Goal: Answer question/provide support: Share knowledge or assist other users

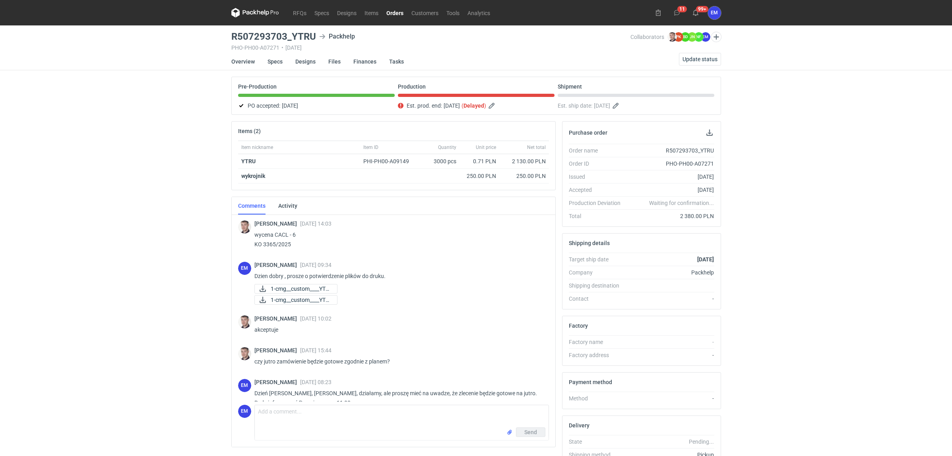
click at [181, 200] on div "RFQs Specs Designs Items Orders Customers Tools Analytics 11 99+ EM Ewelina Mac…" at bounding box center [476, 228] width 952 height 456
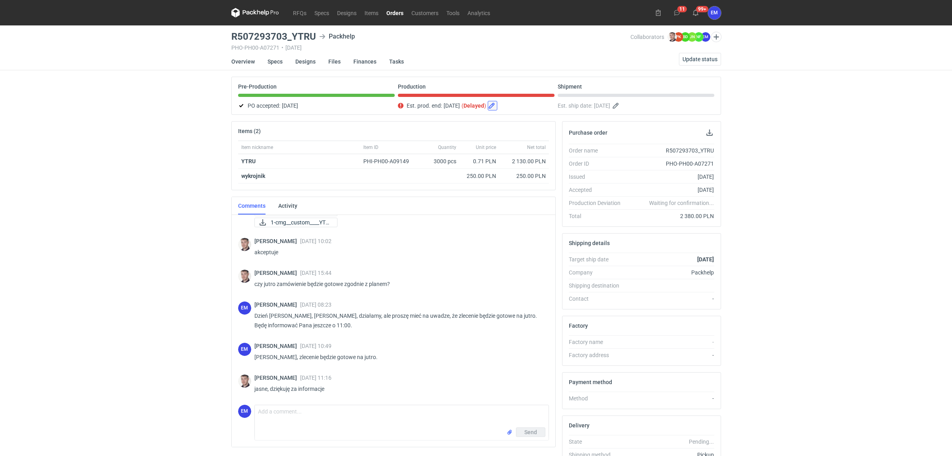
click at [497, 106] on button "button" at bounding box center [493, 106] width 10 height 10
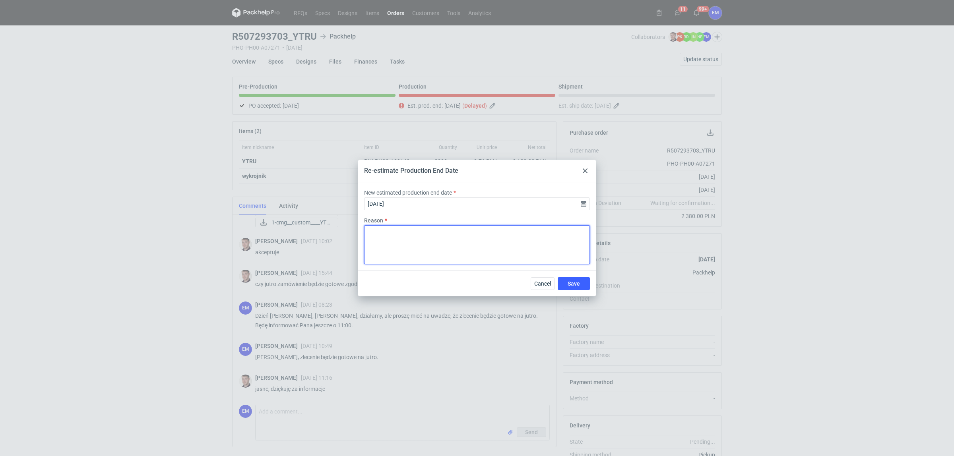
click at [412, 238] on textarea "Reason" at bounding box center [477, 244] width 226 height 39
drag, startPoint x: 460, startPoint y: 170, endPoint x: 452, endPoint y: 162, distance: 10.7
click at [452, 162] on div "Re-estimate Production End Date" at bounding box center [477, 171] width 239 height 23
click at [486, 167] on div "Re-estimate Production End Date" at bounding box center [477, 171] width 239 height 23
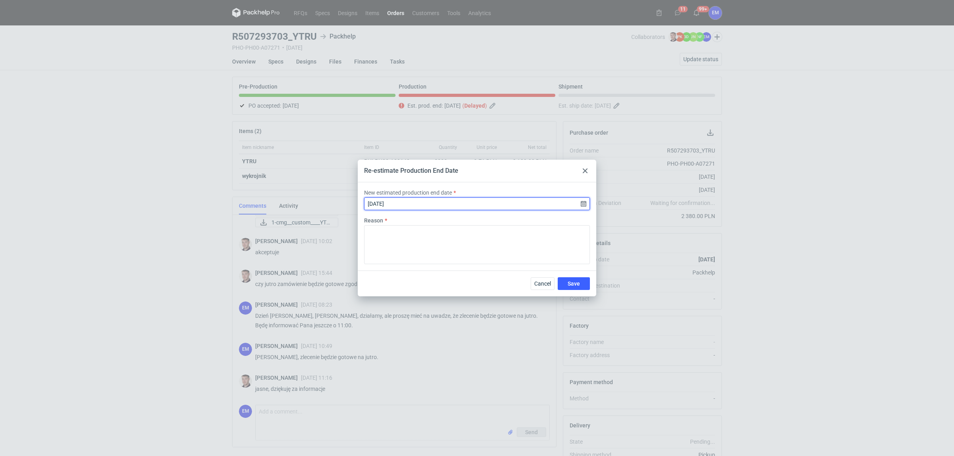
click at [583, 204] on input "2025-10-07" at bounding box center [477, 204] width 226 height 13
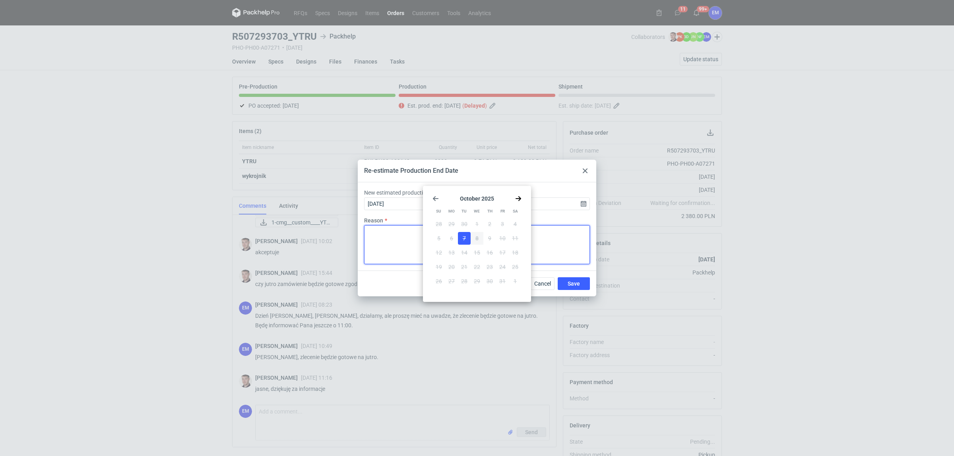
click at [546, 251] on textarea "Reason" at bounding box center [477, 244] width 226 height 39
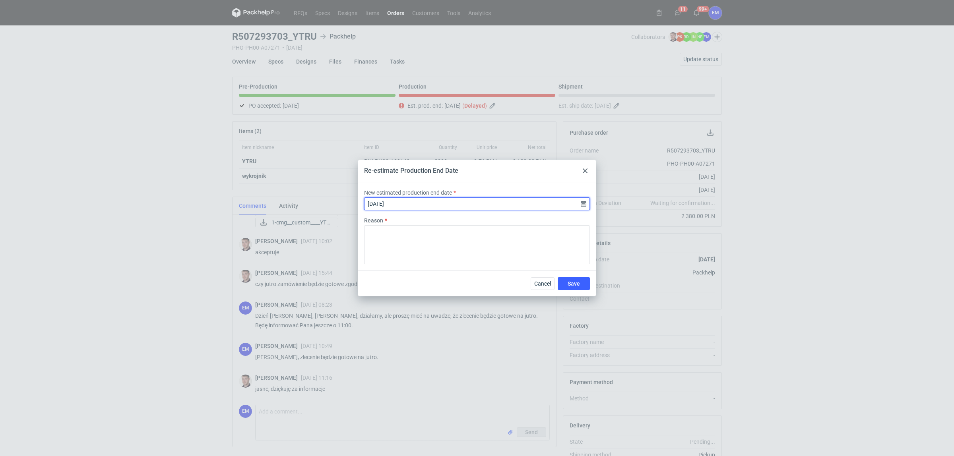
click at [422, 203] on input "2025-10-07" at bounding box center [477, 204] width 226 height 13
click at [520, 204] on div "October 2025 Su Mo Tu We Th Fr Sa 28 29 30 1 2 3 4 5 6 7 8 9 10 11 12 13 14 15 …" at bounding box center [477, 244] width 102 height 110
click at [519, 201] on icon "Go forward 1 month" at bounding box center [518, 199] width 6 height 6
click at [433, 200] on icon "Go back 1 month" at bounding box center [436, 199] width 6 height 6
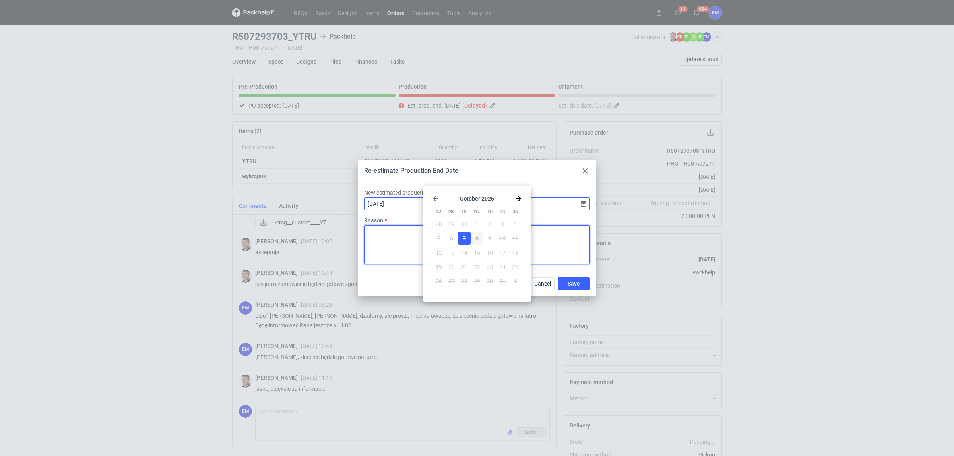
drag, startPoint x: 545, startPoint y: 243, endPoint x: 410, endPoint y: 204, distance: 140.7
click at [548, 239] on textarea "Reason" at bounding box center [477, 244] width 226 height 39
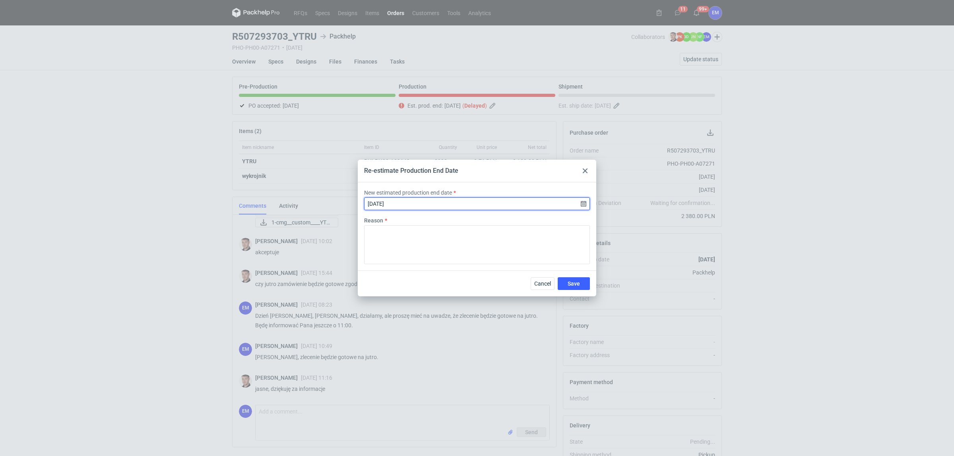
click at [411, 204] on input "2025-10-07" at bounding box center [477, 204] width 226 height 13
click at [410, 204] on input "2025-10-07" at bounding box center [477, 204] width 226 height 13
type input "2025-10-07"
click at [410, 204] on input "2025-10-07" at bounding box center [477, 204] width 226 height 13
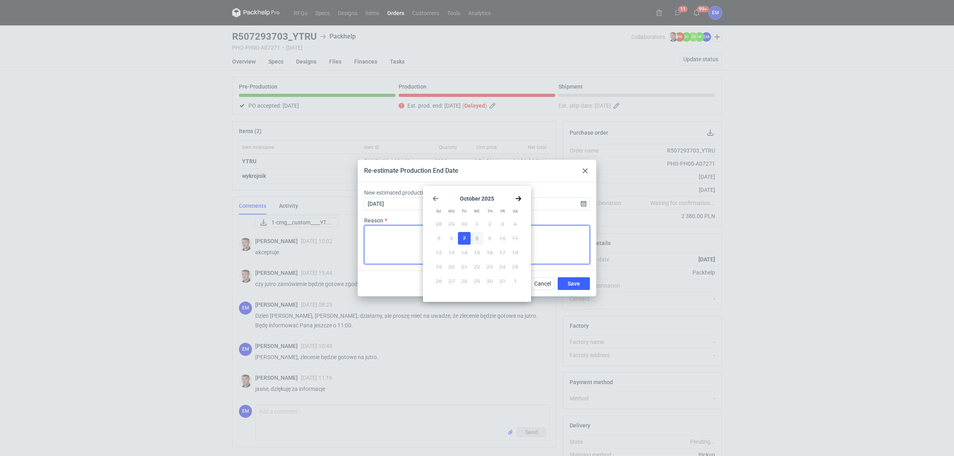
drag, startPoint x: 394, startPoint y: 247, endPoint x: 408, endPoint y: 211, distance: 38.4
click at [396, 242] on textarea "Reason" at bounding box center [477, 244] width 226 height 39
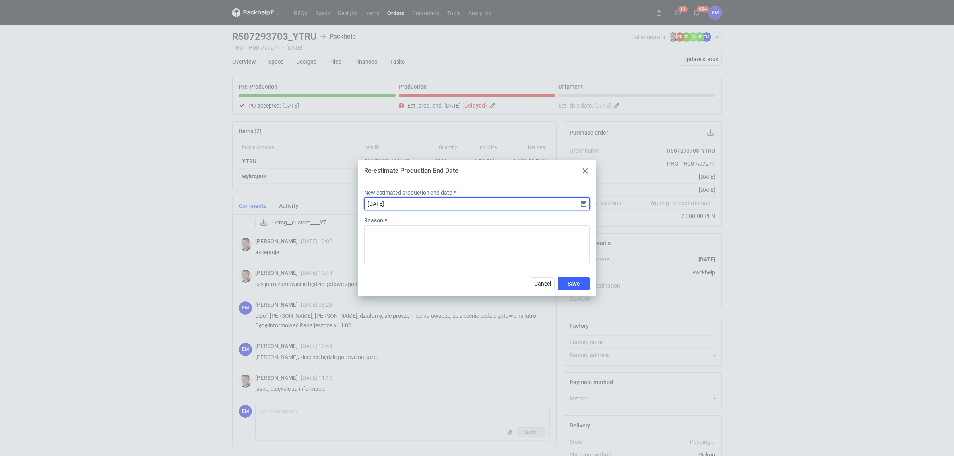
click at [408, 206] on input "2025-10-07" at bounding box center [477, 204] width 226 height 13
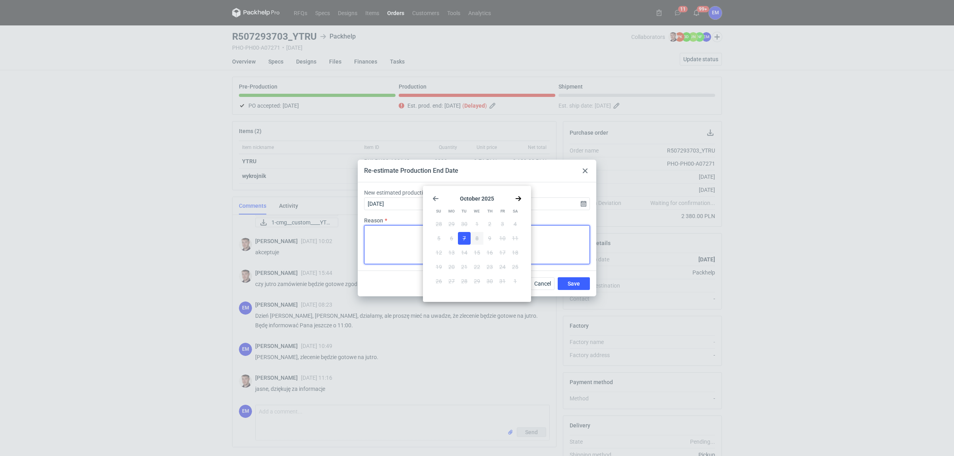
click at [414, 249] on textarea "Reason" at bounding box center [477, 244] width 226 height 39
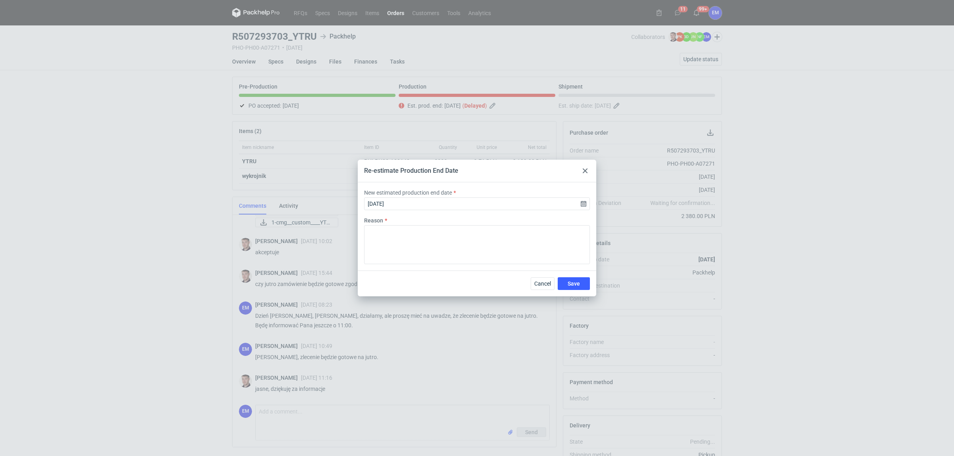
drag, startPoint x: 584, startPoint y: 171, endPoint x: 581, endPoint y: 188, distance: 16.9
click at [584, 171] on icon at bounding box center [585, 171] width 5 height 5
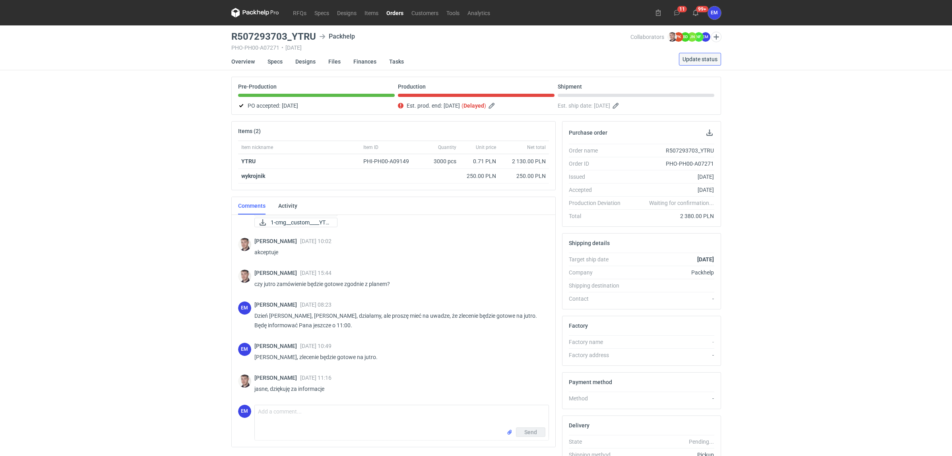
click at [711, 56] on span "Update status" at bounding box center [700, 59] width 35 height 6
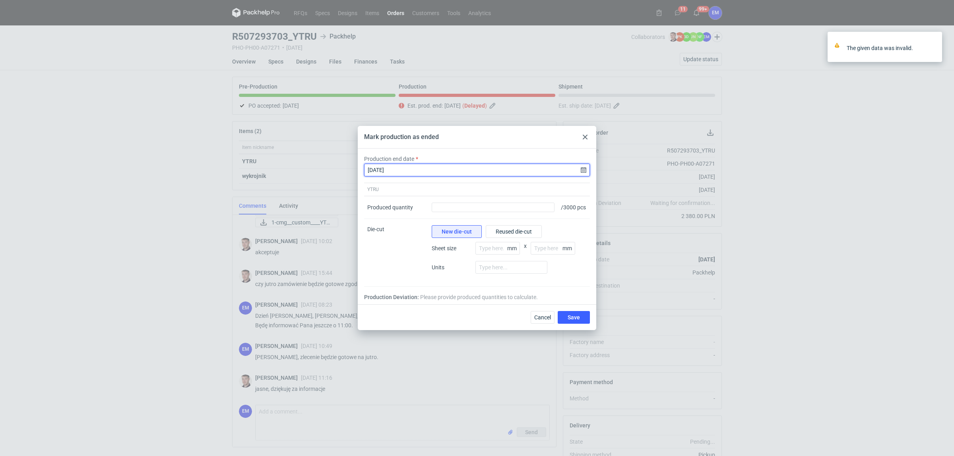
click at [586, 167] on input "2025-10-07" at bounding box center [477, 170] width 226 height 13
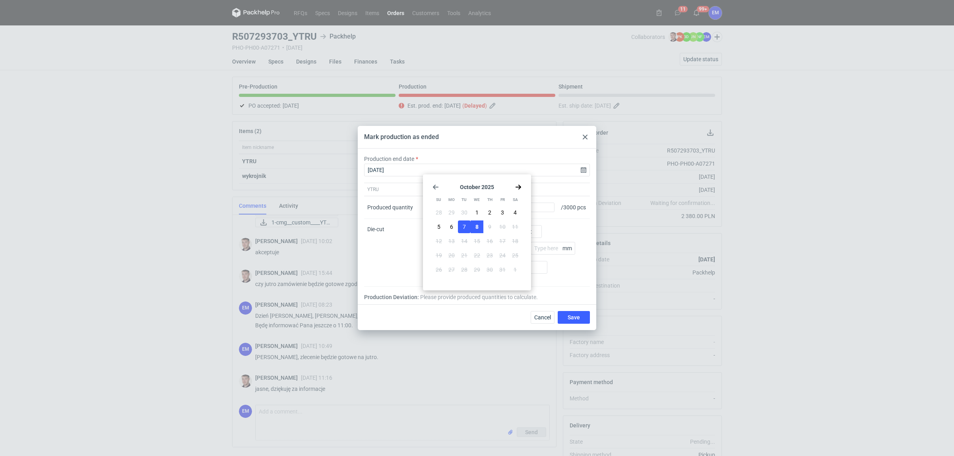
click at [476, 225] on span "8" at bounding box center [477, 227] width 3 height 8
type input "2025-10-08"
click at [577, 319] on span "Save" at bounding box center [574, 318] width 12 height 6
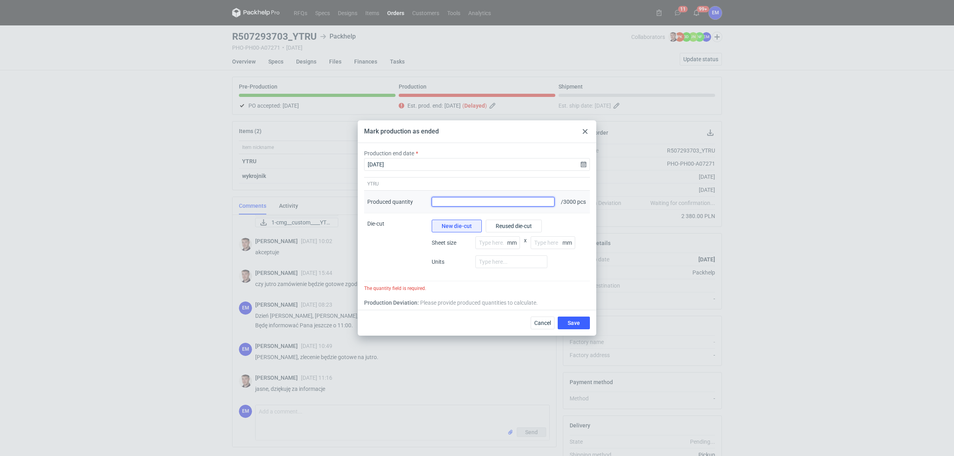
click at [495, 205] on input "Produced quantity" at bounding box center [493, 202] width 123 height 10
type input "3000"
click at [574, 326] on span "Save" at bounding box center [574, 323] width 12 height 6
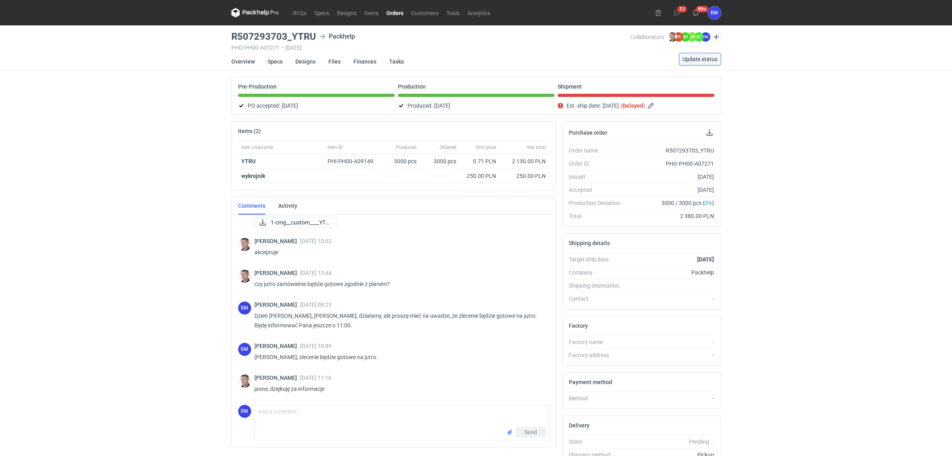
click at [696, 58] on span "Update status" at bounding box center [700, 59] width 35 height 6
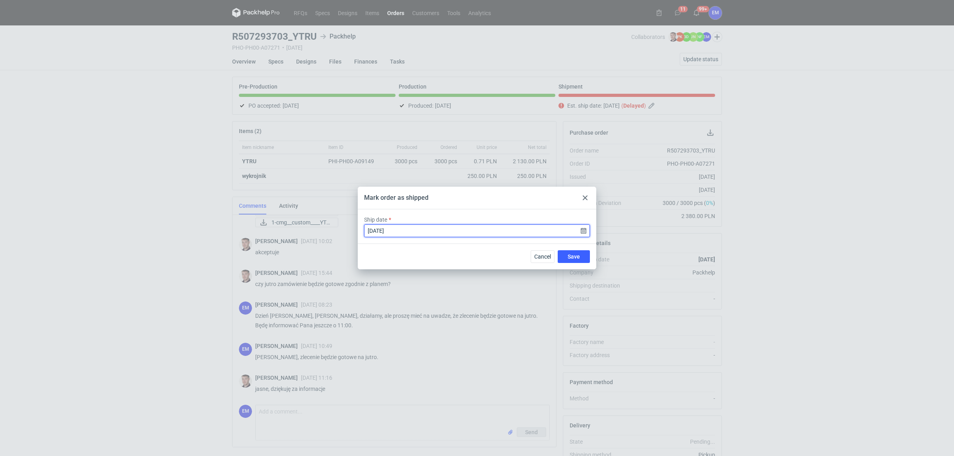
click at [583, 233] on input "2025-10-07" at bounding box center [477, 231] width 226 height 13
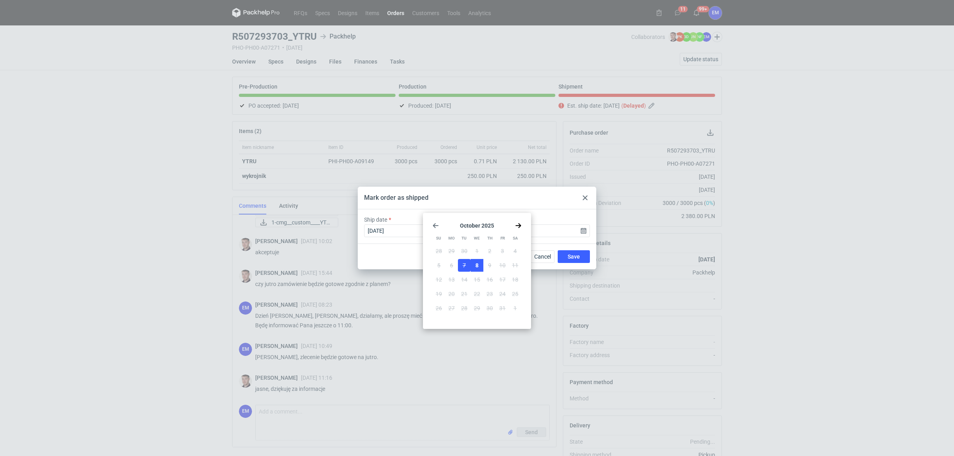
click at [474, 266] on button "8" at bounding box center [477, 265] width 13 height 13
type input "2025-10-08"
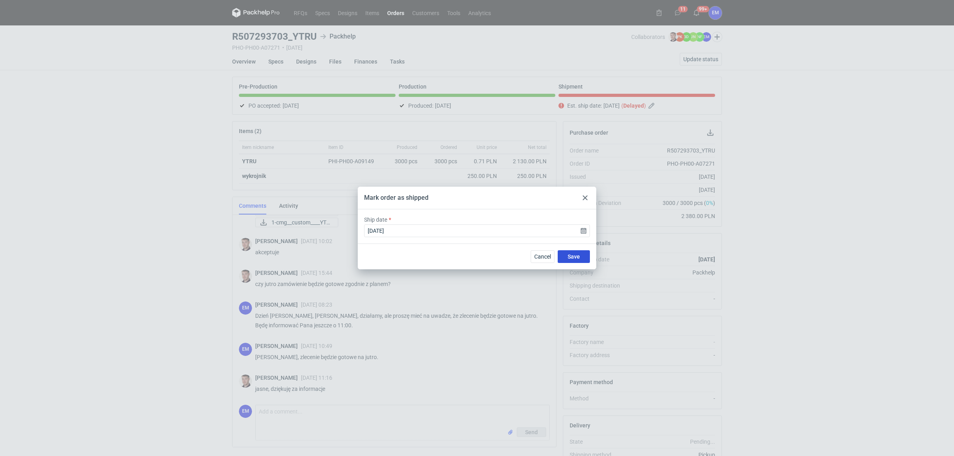
click at [576, 262] on button "Save" at bounding box center [574, 256] width 32 height 13
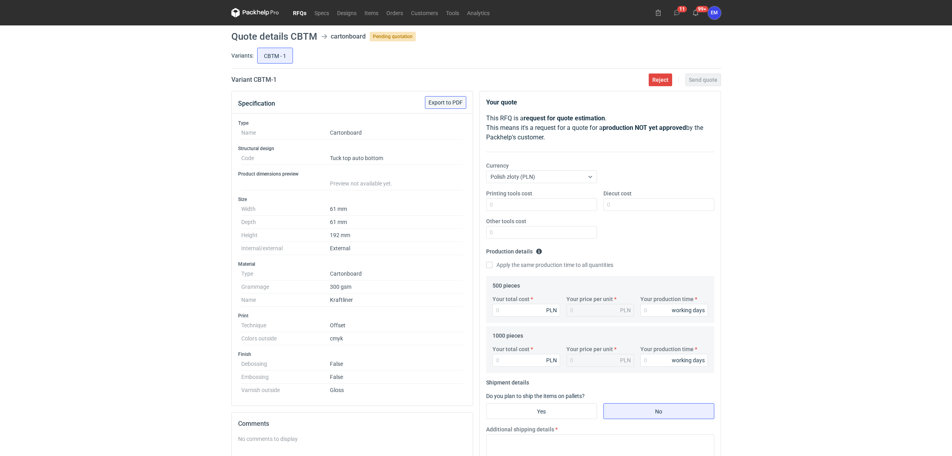
click at [451, 106] on button "Export to PDF" at bounding box center [445, 102] width 41 height 13
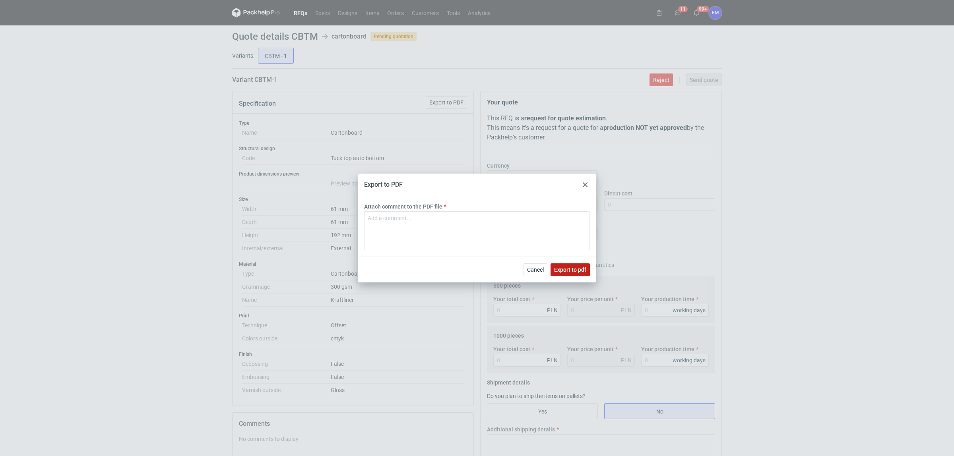
click at [580, 269] on span "Export to pdf" at bounding box center [570, 270] width 32 height 6
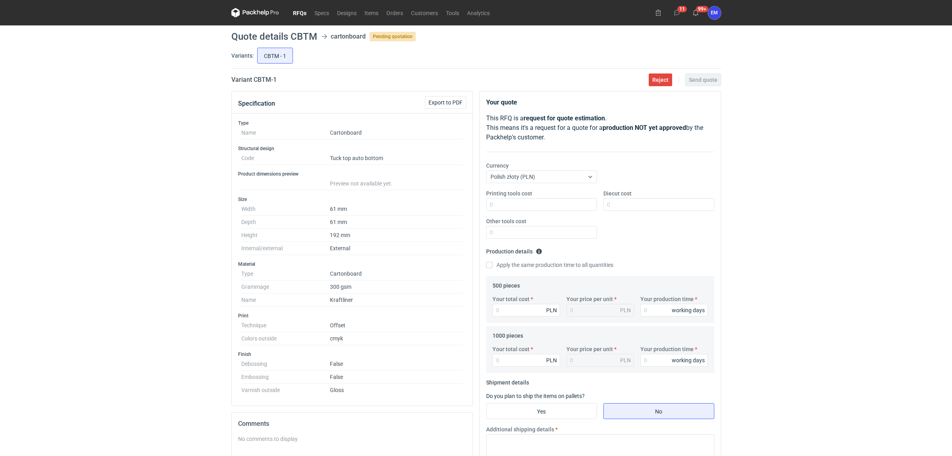
click at [297, 14] on link "RFQs" at bounding box center [299, 13] width 21 height 10
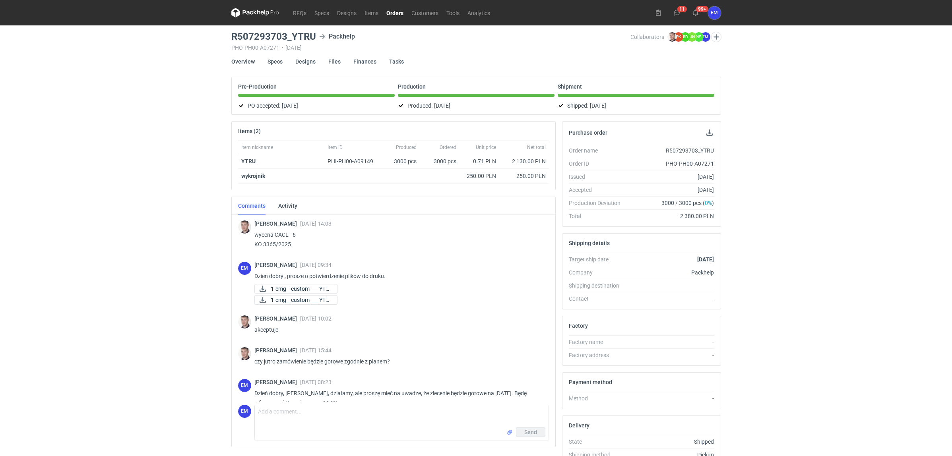
scroll to position [78, 0]
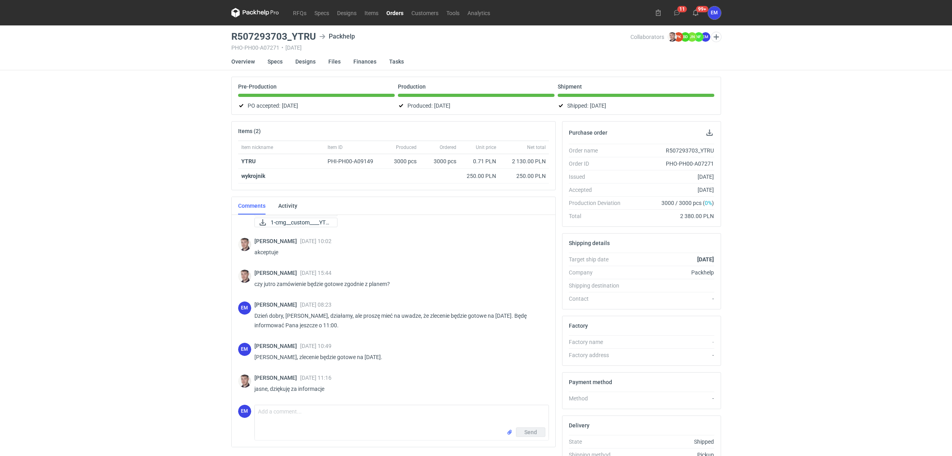
drag, startPoint x: 858, startPoint y: 188, endPoint x: 931, endPoint y: 152, distance: 81.8
click at [860, 186] on div "RFQs Specs Designs Items Orders Customers Tools Analytics 11 99+ EM Ewelina Mac…" at bounding box center [476, 228] width 952 height 456
click at [305, 11] on link "RFQs" at bounding box center [299, 13] width 21 height 10
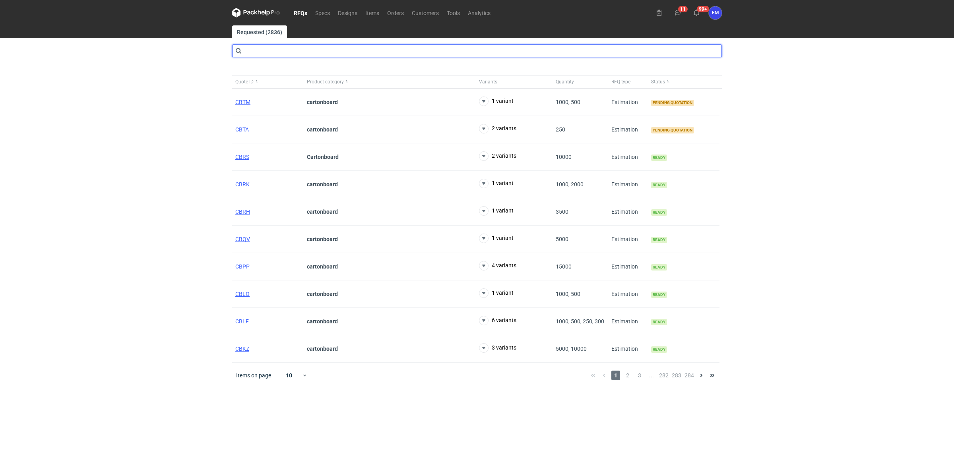
click at [288, 49] on input "text" at bounding box center [477, 51] width 490 height 13
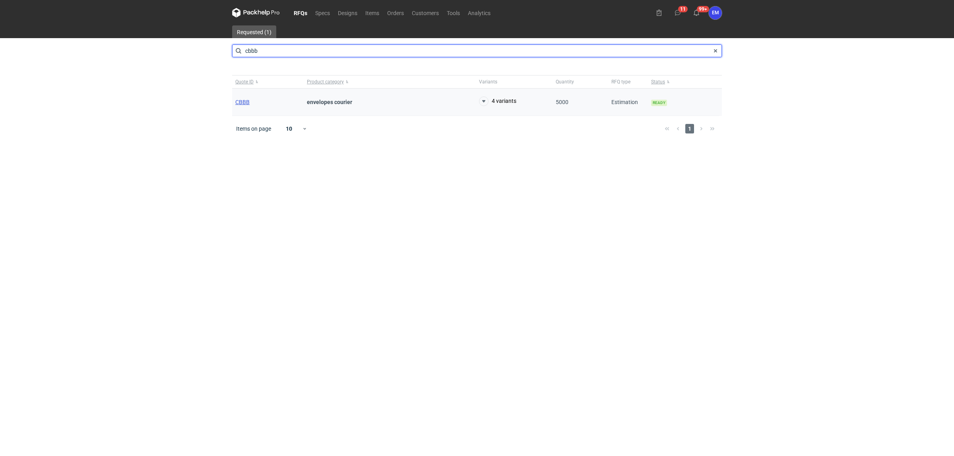
type input "cbbb"
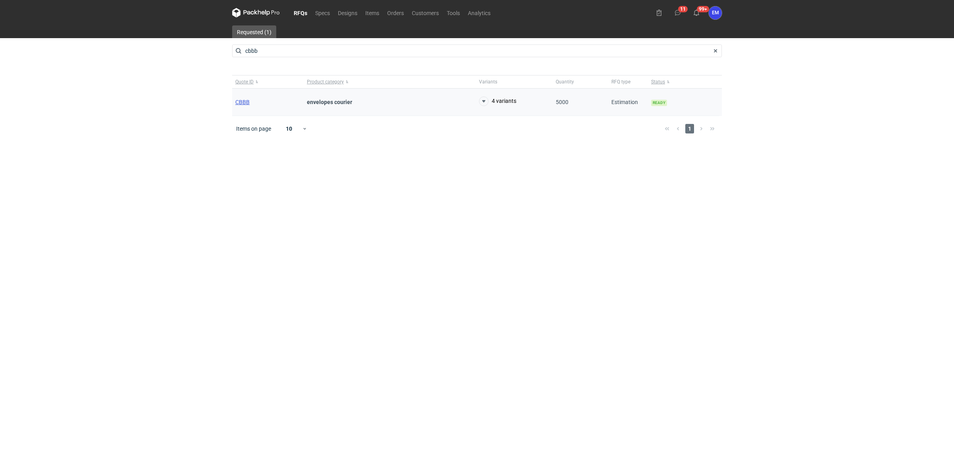
click at [243, 104] on span "CBBB" at bounding box center [242, 102] width 14 height 6
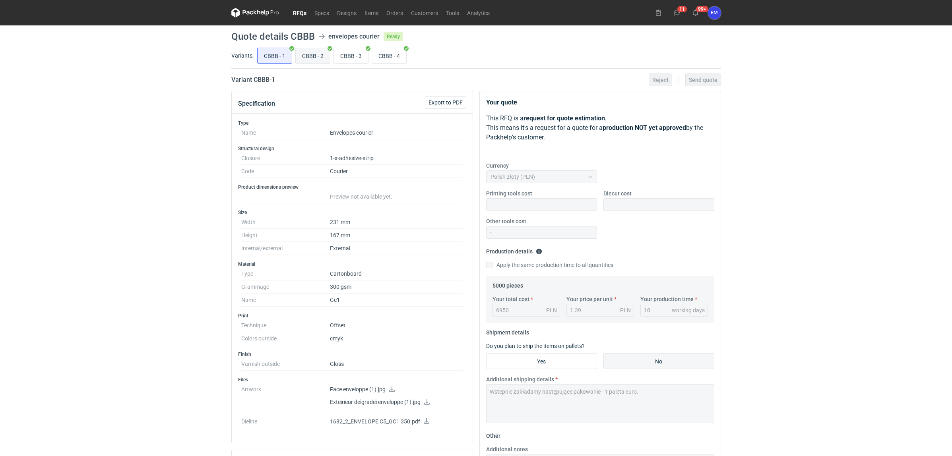
click at [322, 57] on input "CBBB - 2" at bounding box center [313, 55] width 34 height 15
radio input "true"
click at [386, 56] on input "CBBB - 4" at bounding box center [389, 55] width 34 height 15
radio input "true"
click at [394, 390] on icon at bounding box center [392, 390] width 6 height 6
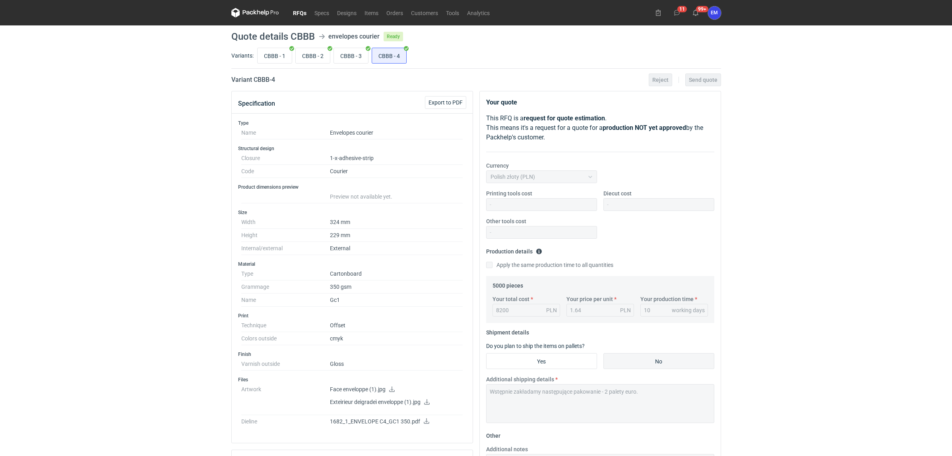
drag, startPoint x: 303, startPoint y: 60, endPoint x: 169, endPoint y: 146, distance: 159.6
click at [303, 59] on input "CBBB - 2" at bounding box center [313, 55] width 34 height 15
radio input "true"
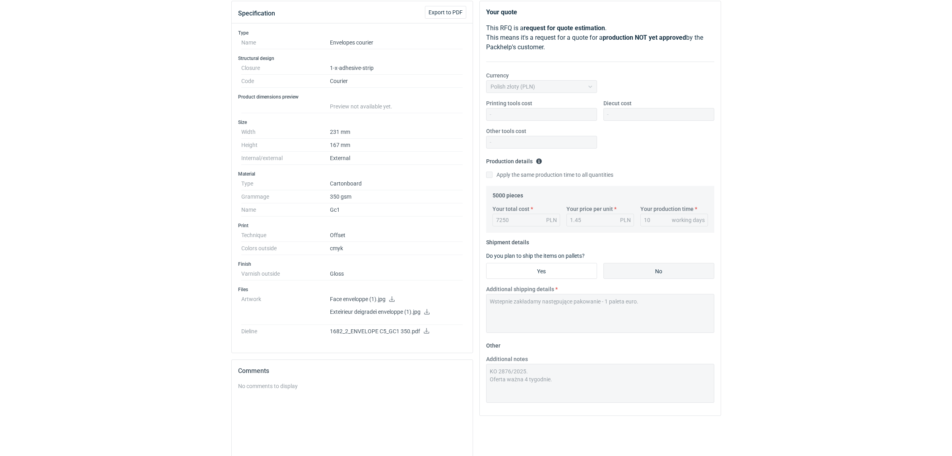
scroll to position [186, 0]
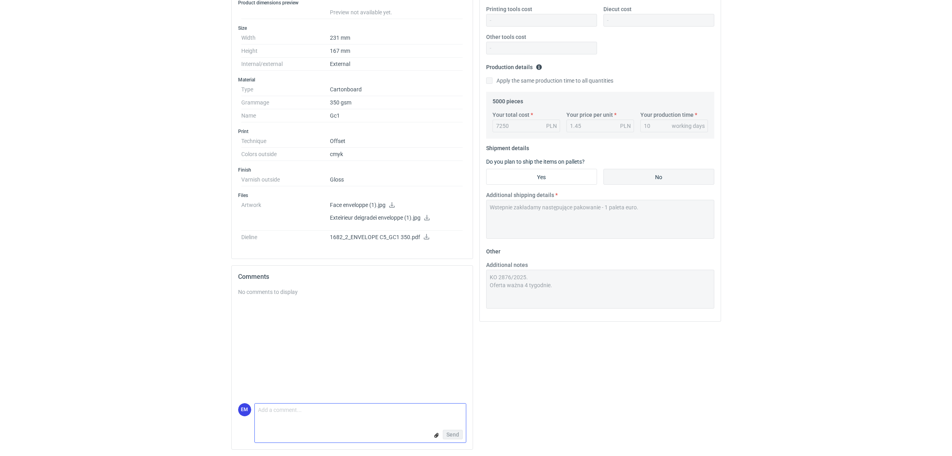
click at [313, 419] on textarea "Comment message" at bounding box center [360, 412] width 211 height 17
click at [337, 415] on textarea "Comment message" at bounding box center [360, 412] width 211 height 17
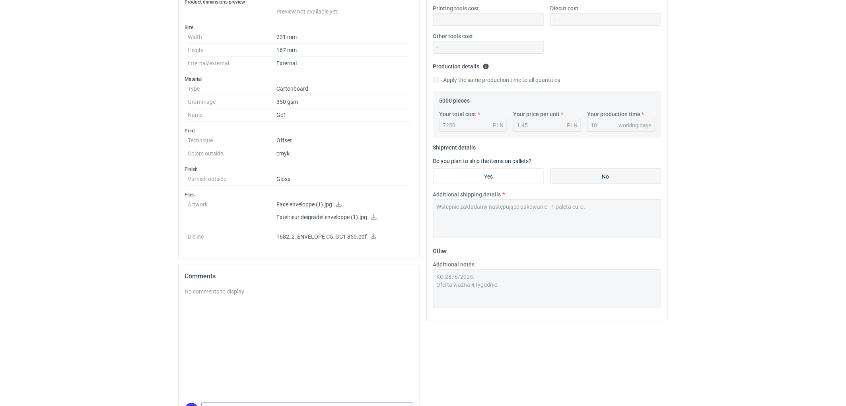
scroll to position [235, 0]
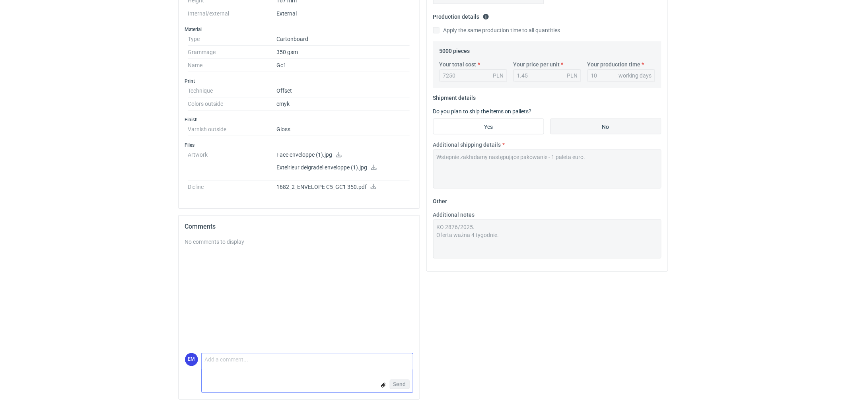
click at [252, 366] on textarea "Comment message" at bounding box center [307, 361] width 211 height 17
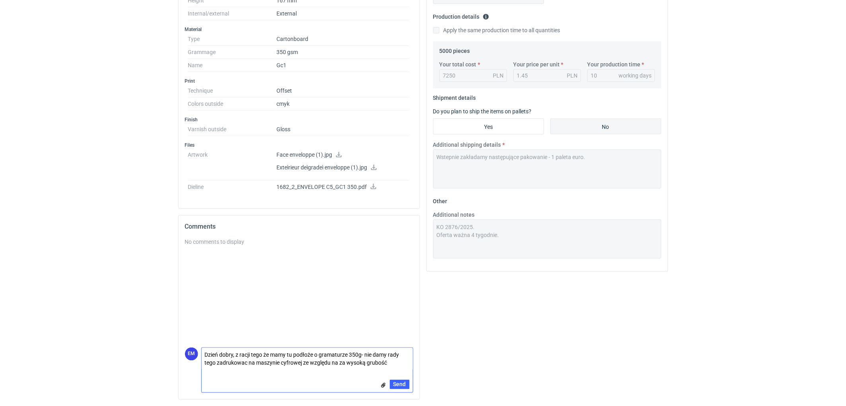
type textarea "Dzień dobry, z racji tego że mamy tu podłoże o gramaturze 350g- nie damy rady t…"
drag, startPoint x: 401, startPoint y: 367, endPoint x: 210, endPoint y: 346, distance: 192.0
click at [181, 352] on div "No comments to display EM Comment message Dzień dobry, z racji tego że mamy tu …" at bounding box center [299, 318] width 241 height 161
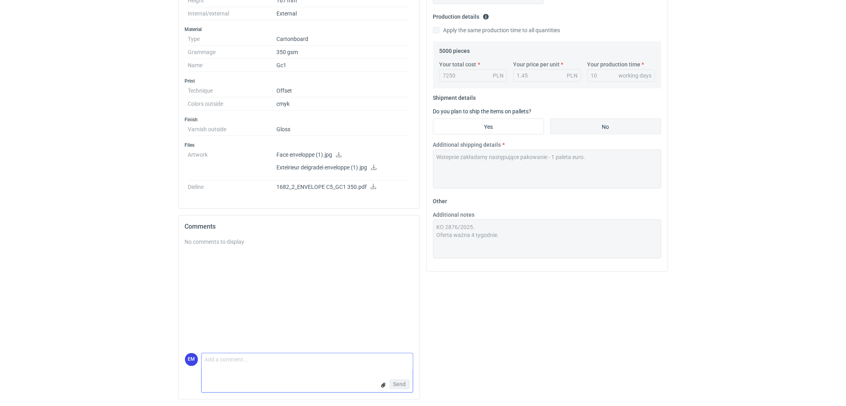
click at [241, 361] on textarea "Comment message" at bounding box center [307, 361] width 211 height 17
paste textarea "ze względu na gramaturę podłoża (350 g) wykonanie bezpośredniego druku na maszy…"
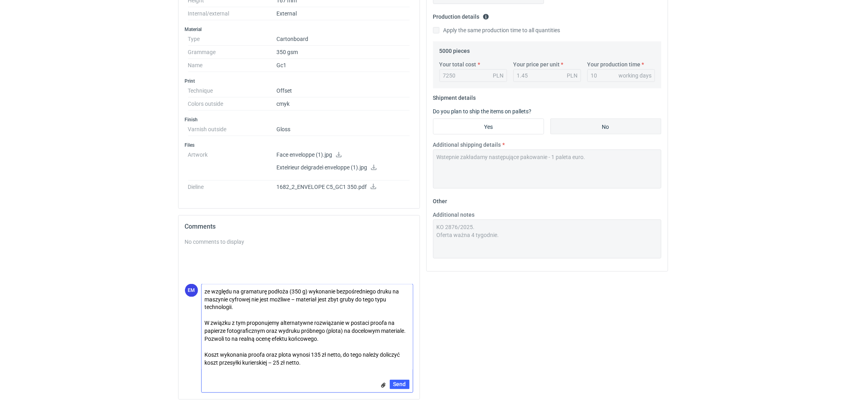
click at [207, 289] on textarea "ze względu na gramaturę podłoża (350 g) wykonanie bezpośredniego druku na maszy…" at bounding box center [307, 327] width 211 height 86
click at [205, 323] on textarea "Dzień dobry, ze względu na gramaturę podłoża (350 g) wykonanie bezpośredniego d…" at bounding box center [307, 327] width 211 height 86
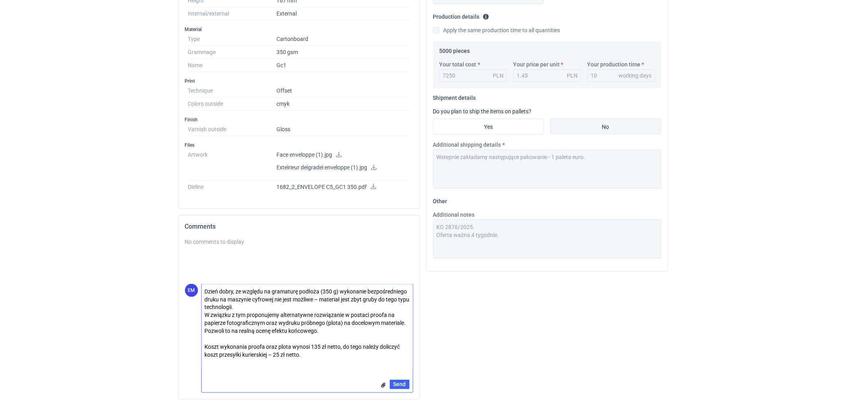
drag, startPoint x: 279, startPoint y: 324, endPoint x: 326, endPoint y: 323, distance: 47.3
click at [326, 323] on textarea "Dzień dobry, ze względu na gramaturę podłoża (350 g) wykonanie bezpośredniego d…" at bounding box center [307, 327] width 211 height 86
click at [293, 323] on textarea "Dzień dobry, ze względu na gramaturę podłoża (350 g) wykonanie bezpośredniego d…" at bounding box center [307, 327] width 211 height 86
click at [278, 323] on textarea "Dzień dobry, ze względu na gramaturę podłoża (350 g) wykonanie bezpośredniego d…" at bounding box center [307, 327] width 211 height 86
drag, startPoint x: 381, startPoint y: 321, endPoint x: 384, endPoint y: 329, distance: 8.7
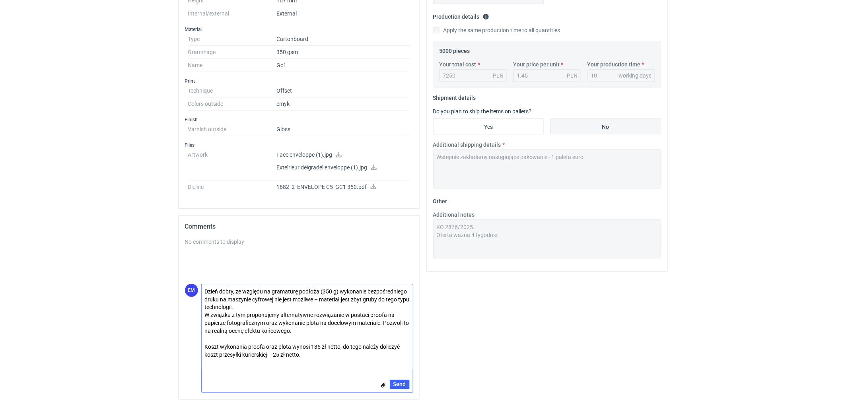
click at [384, 329] on textarea "Dzień dobry, ze względu na gramaturę podłoża (350 g) wykonanie bezpośredniego d…" at bounding box center [307, 327] width 211 height 86
click at [322, 341] on textarea "Dzień dobry, ze względu na gramaturę podłoża (350 g) wykonanie bezpośredniego d…" at bounding box center [307, 327] width 211 height 86
click at [354, 344] on textarea "Dzień dobry, ze względu na gramaturę podłoża (350 g) wykonanie bezpośredniego d…" at bounding box center [307, 327] width 211 height 86
click at [281, 339] on textarea "Dzień dobry, ze względu na gramaturę podłoża (350 g) wykonanie bezpośredniego d…" at bounding box center [307, 327] width 211 height 86
type textarea "Dzień dobry, ze względu na gramaturę podłoża (350 g) wykonanie bezpośredniego d…"
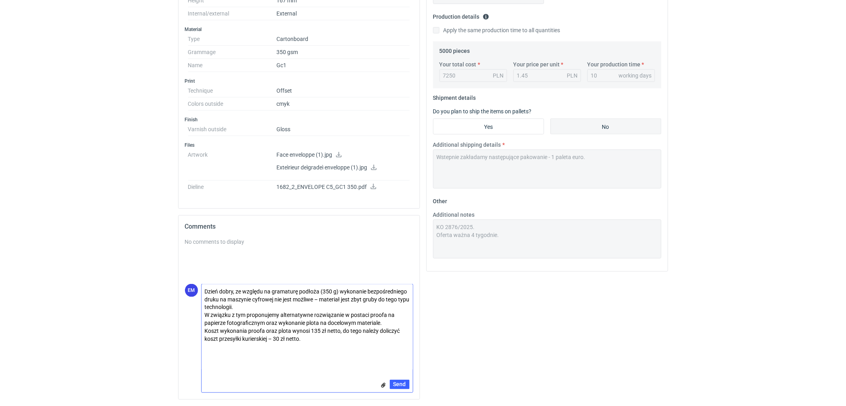
click at [325, 337] on textarea "Dzień dobry, ze względu na gramaturę podłoża (350 g) wykonanie bezpośredniego d…" at bounding box center [307, 327] width 211 height 86
click at [317, 340] on textarea "Dzień dobry, ze względu na gramaturę podłoża (350 g) wykonanie bezpośredniego d…" at bounding box center [307, 327] width 211 height 86
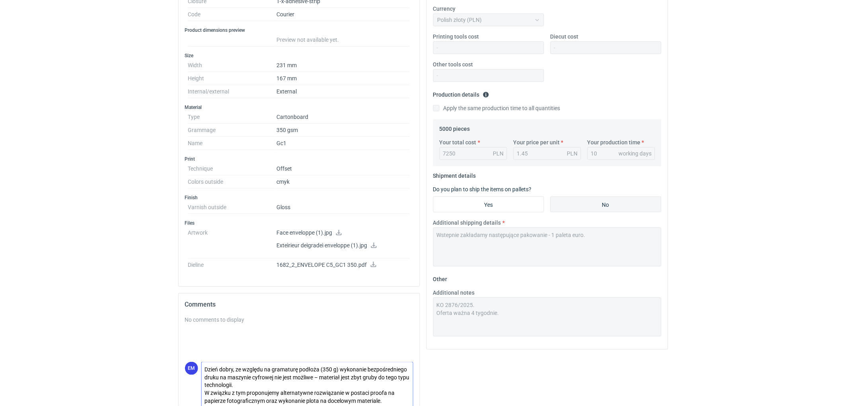
scroll to position [235, 0]
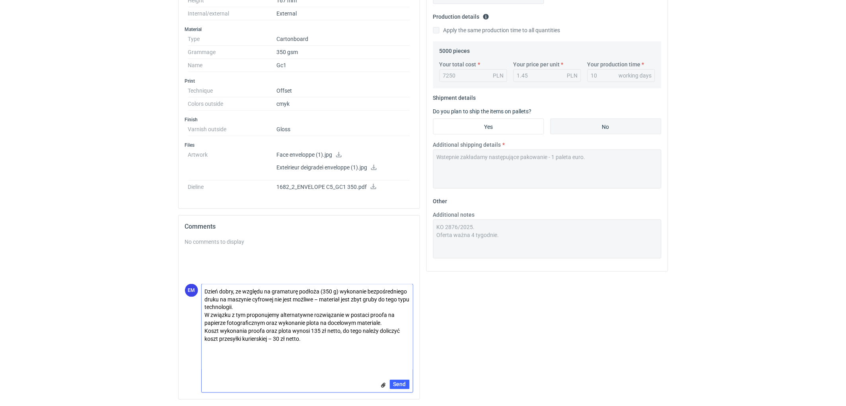
drag, startPoint x: 319, startPoint y: 342, endPoint x: 201, endPoint y: 285, distance: 130.9
click at [201, 285] on form "Comment message Dzień dobry, ze względu na gramaturę podłoża (350 g) wykonanie …" at bounding box center [307, 338] width 212 height 109
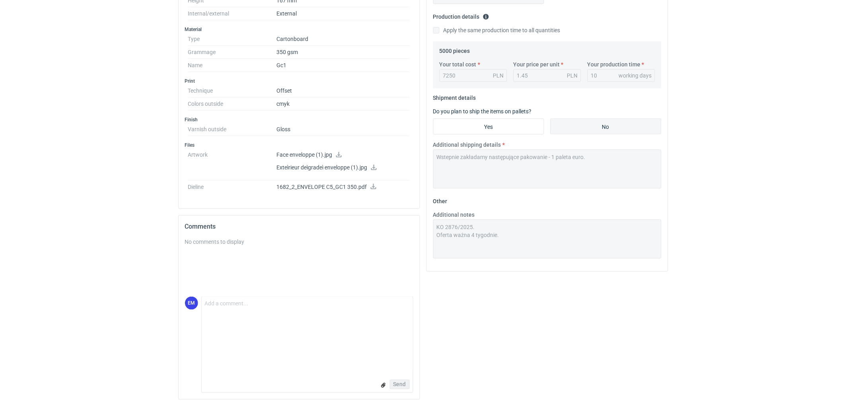
drag, startPoint x: 104, startPoint y: 280, endPoint x: 113, endPoint y: 275, distance: 10.2
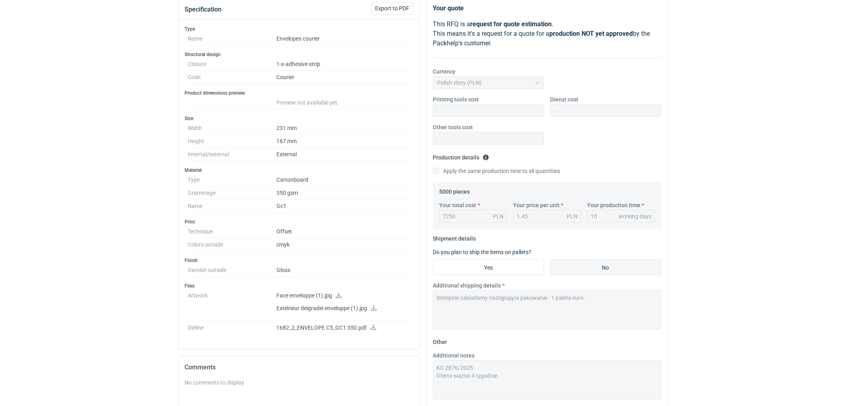
scroll to position [0, 0]
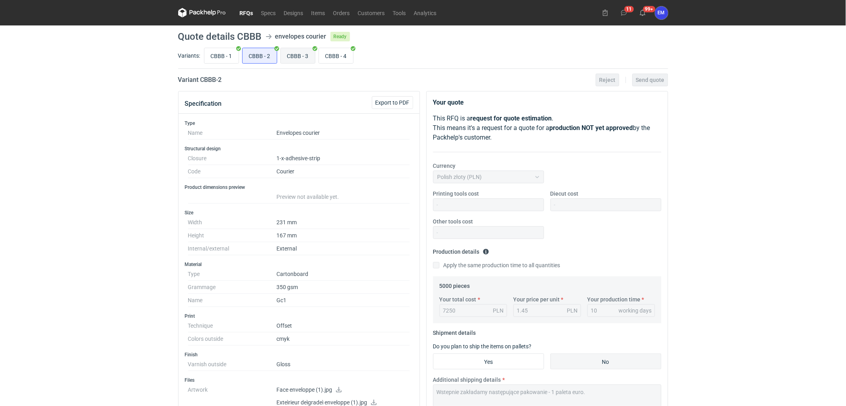
click at [300, 53] on input "CBBB - 3" at bounding box center [298, 55] width 34 height 15
radio input "true"
click at [260, 58] on input "CBBB - 2" at bounding box center [260, 55] width 34 height 15
radio input "true"
click at [333, 54] on input "CBBB - 4" at bounding box center [336, 55] width 34 height 15
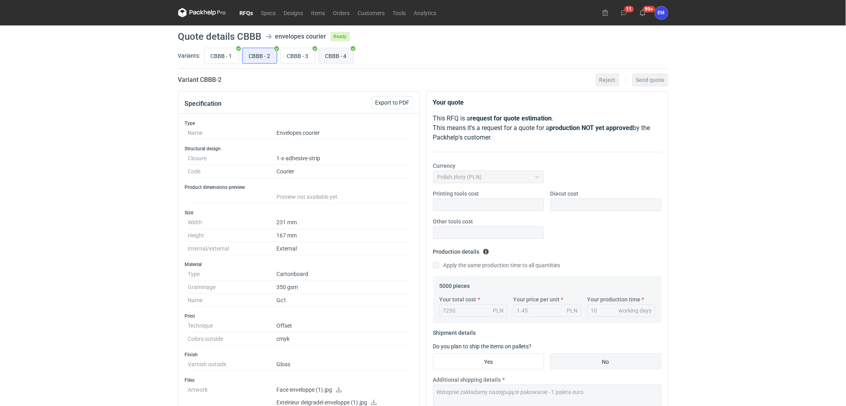
radio input "true"
click at [260, 58] on input "CBBB - 2" at bounding box center [260, 55] width 34 height 15
radio input "true"
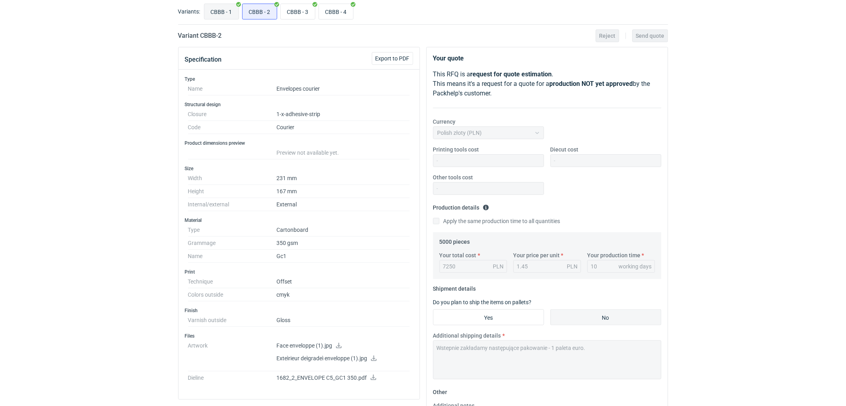
click at [228, 12] on input "CBBB - 1" at bounding box center [221, 11] width 34 height 15
radio input "true"
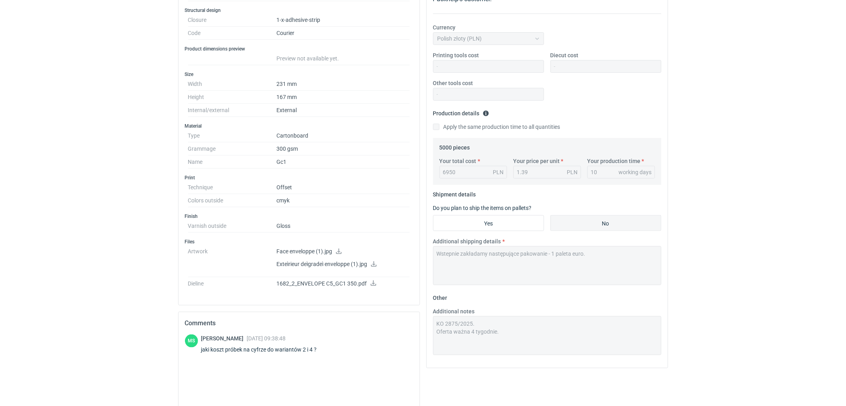
scroll to position [235, 0]
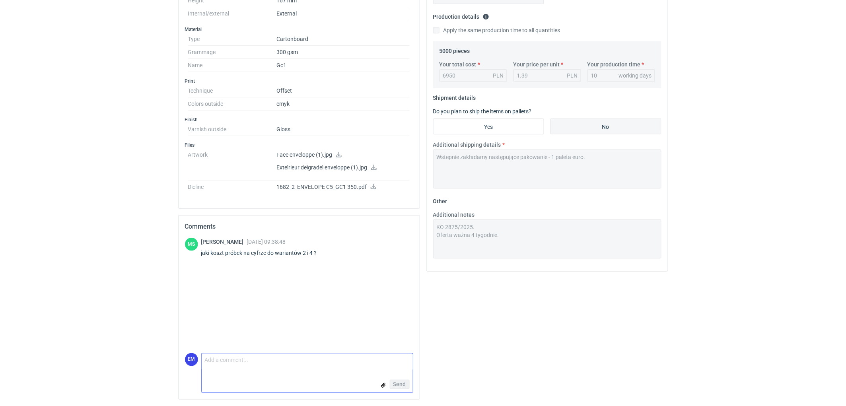
click at [249, 358] on textarea "Comment message" at bounding box center [307, 361] width 211 height 17
paste textarea "Dzień dobry, ze względu na gramaturę podłoża (350 g) wykonanie bezpośredniego d…"
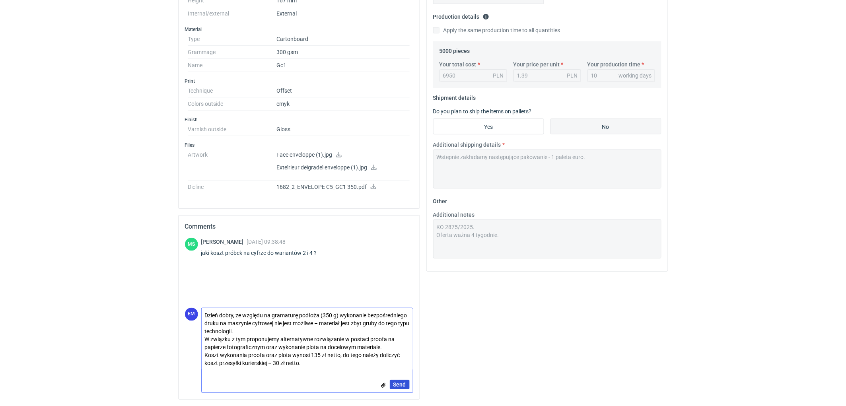
type textarea "Dzień dobry, ze względu na gramaturę podłoża (350 g) wykonanie bezpośredniego d…"
click at [400, 388] on button "Send" at bounding box center [400, 385] width 20 height 10
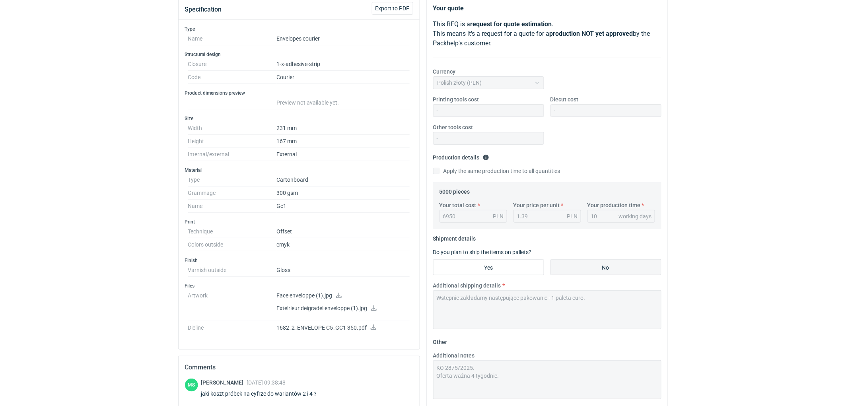
scroll to position [0, 0]
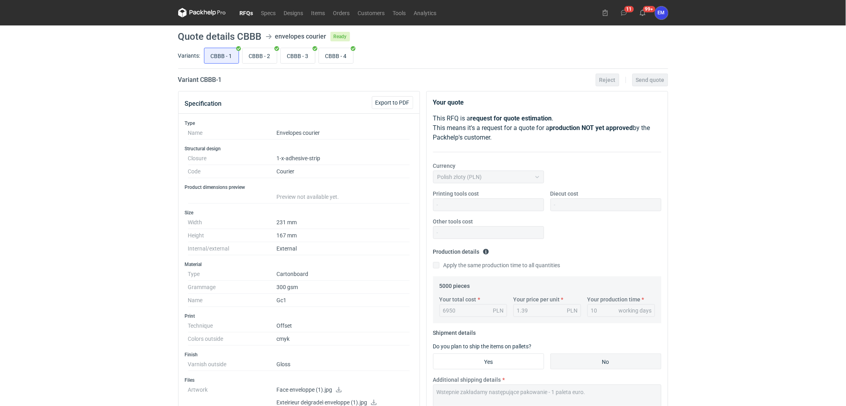
click at [189, 13] on icon at bounding box center [194, 12] width 10 height 4
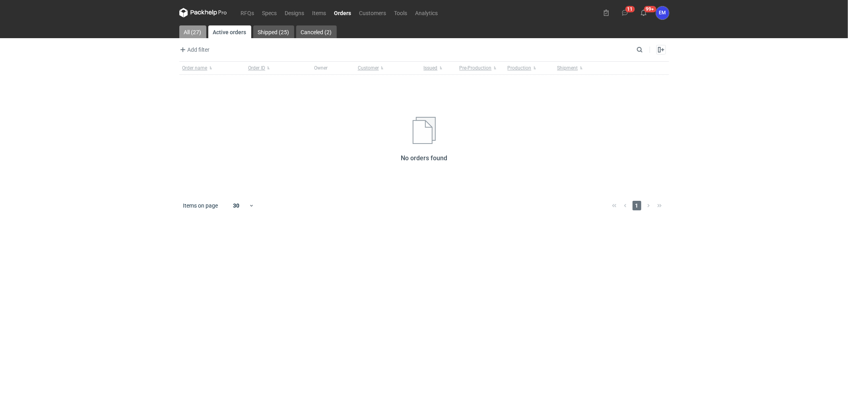
click at [192, 37] on link "All (27)" at bounding box center [192, 31] width 27 height 13
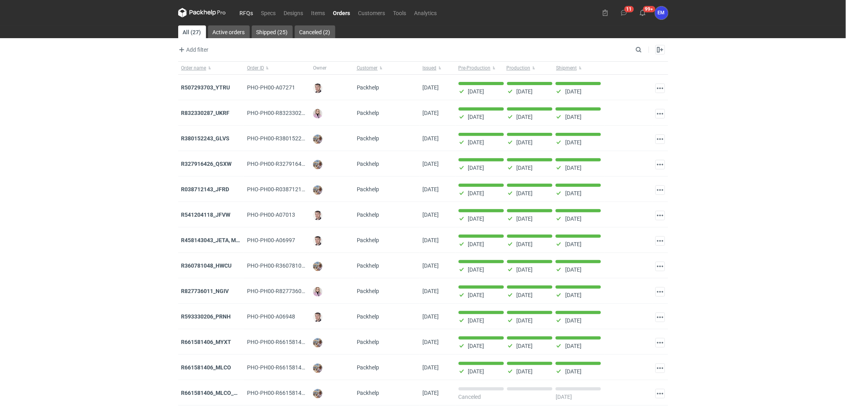
click at [242, 16] on link "RFQs" at bounding box center [246, 13] width 21 height 10
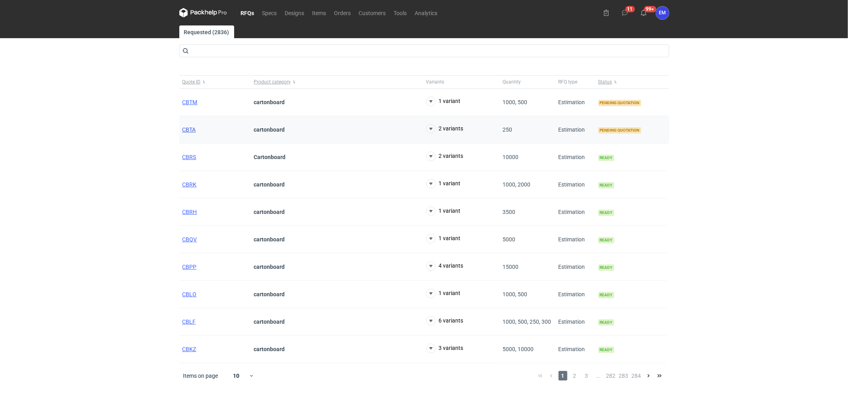
click at [186, 130] on span "CBTA" at bounding box center [190, 129] width 14 height 6
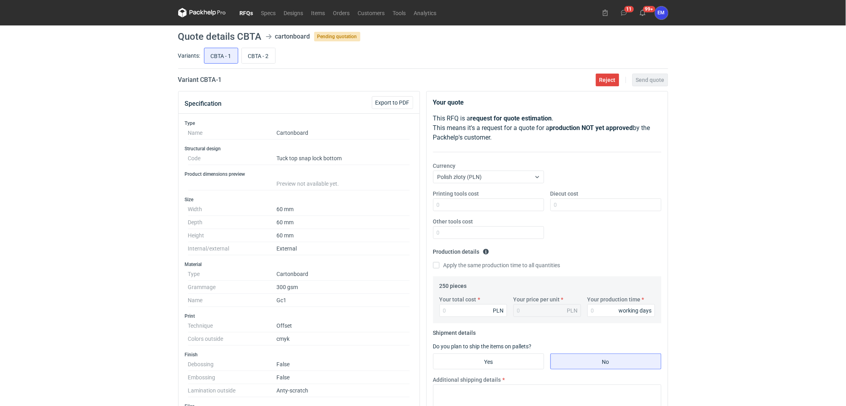
click at [726, 208] on div "RFQs Specs Designs Items Orders Customers Tools Analytics 11 99+ EM Ewelina Mac…" at bounding box center [423, 203] width 846 height 406
click at [396, 101] on span "Export to PDF" at bounding box center [392, 103] width 34 height 6
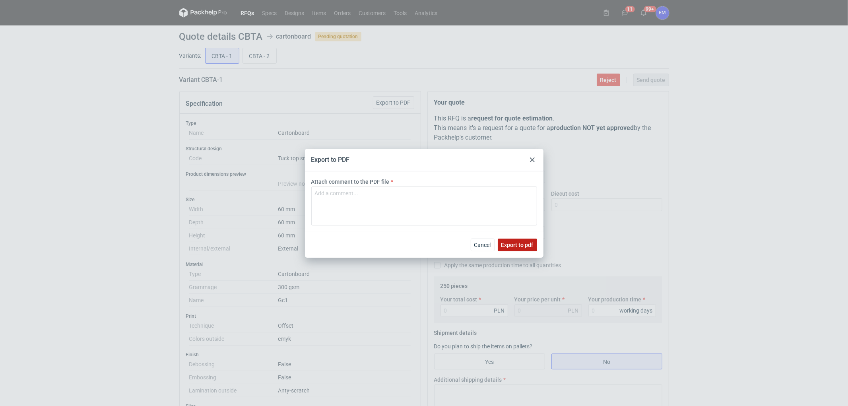
click at [513, 247] on span "Export to pdf" at bounding box center [517, 245] width 32 height 6
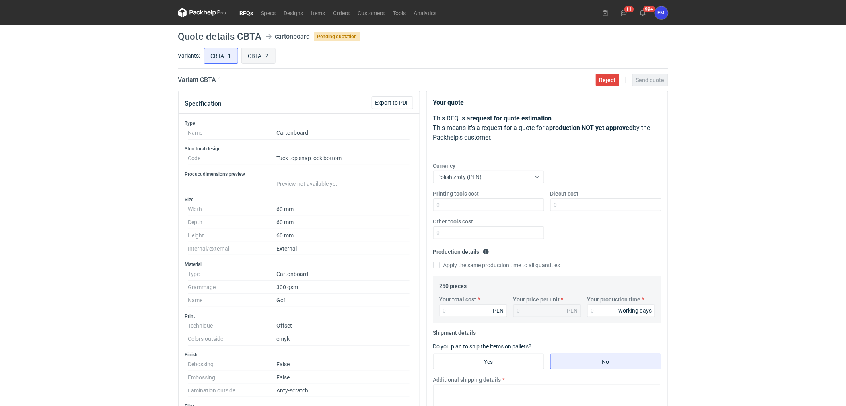
click at [259, 54] on input "CBTA - 2" at bounding box center [258, 55] width 33 height 15
radio input "true"
click at [384, 102] on span "Export to PDF" at bounding box center [392, 103] width 34 height 6
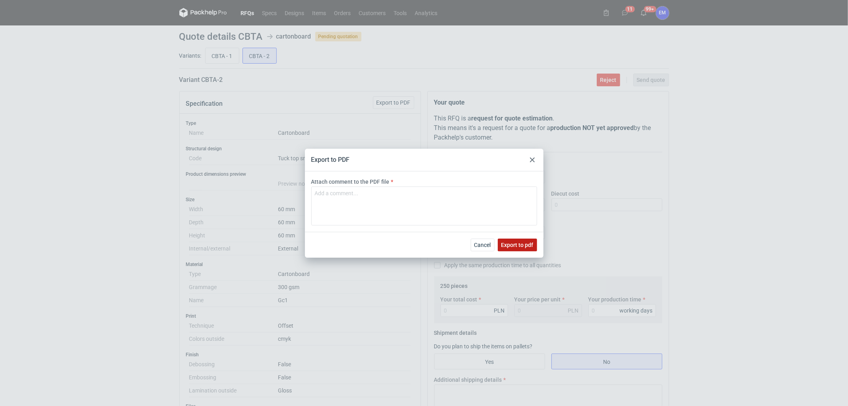
click at [529, 245] on span "Export to pdf" at bounding box center [517, 245] width 32 height 6
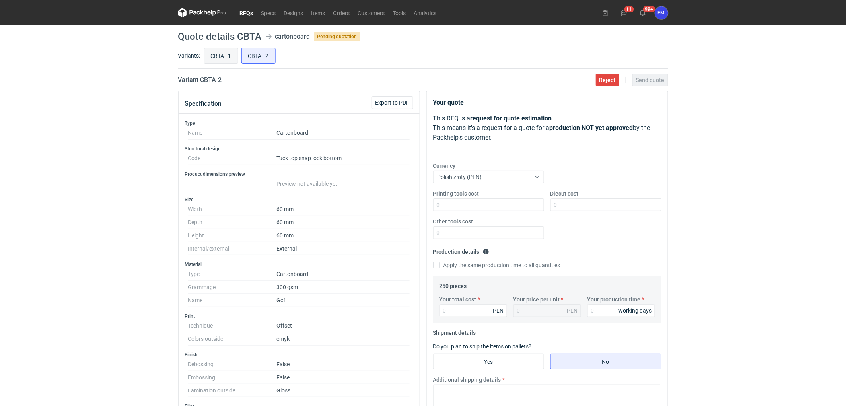
click at [235, 52] on input "CBTA - 1" at bounding box center [220, 55] width 33 height 15
radio input "true"
click at [66, 134] on div "RFQs Specs Designs Items Orders Customers Tools Analytics 11 99+ EM Ewelina Mac…" at bounding box center [423, 203] width 846 height 406
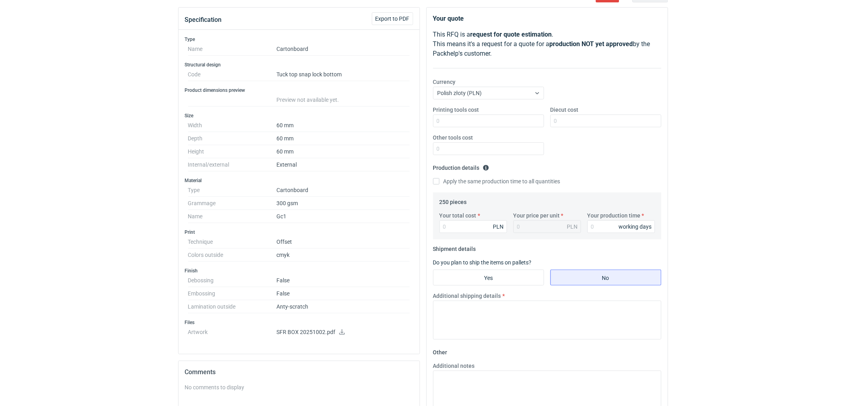
scroll to position [132, 0]
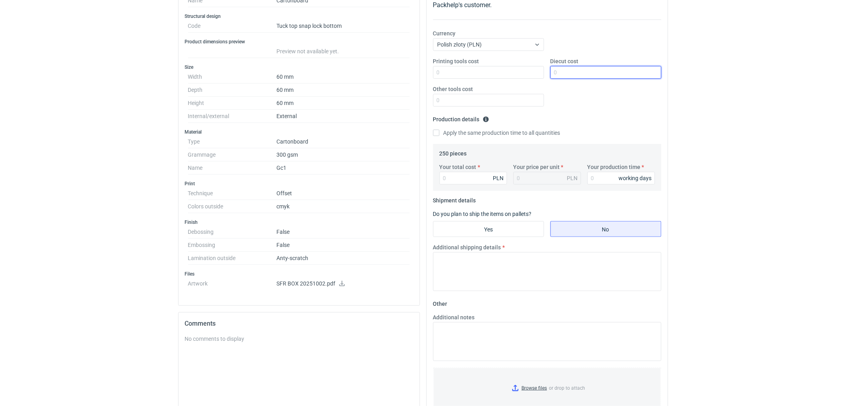
click at [592, 69] on input "Diecut cost" at bounding box center [605, 72] width 111 height 13
type input "195"
click at [464, 177] on input "Your total cost" at bounding box center [473, 178] width 68 height 13
type input "800"
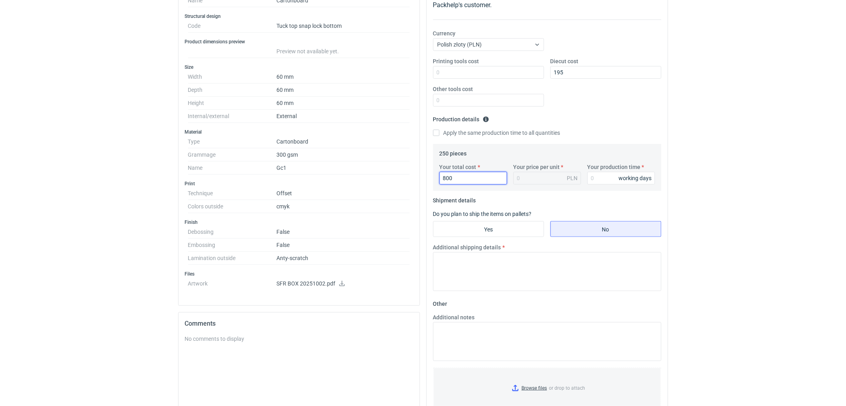
type input "3.2"
type input "800"
click at [616, 177] on input "Your production time" at bounding box center [621, 178] width 68 height 13
type input "10"
click at [538, 266] on textarea "Additional shipping details" at bounding box center [547, 271] width 228 height 39
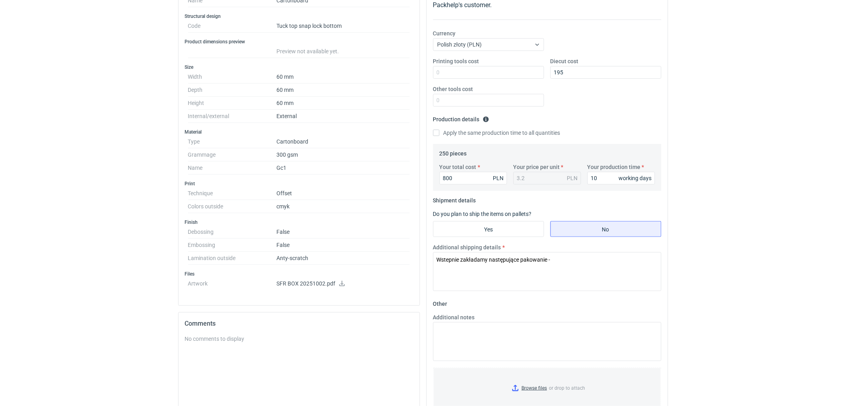
scroll to position [0, 0]
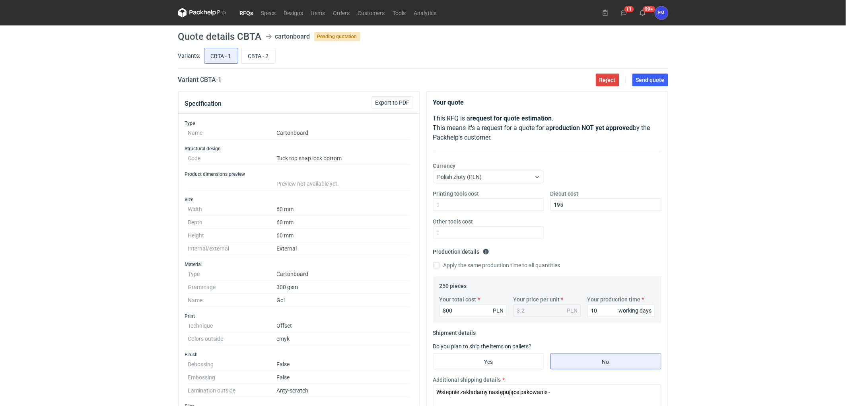
drag, startPoint x: 69, startPoint y: 209, endPoint x: 73, endPoint y: 208, distance: 4.5
click at [69, 209] on div "RFQs Specs Designs Items Orders Customers Tools Analytics 11 99+ EM Ewelina Mac…" at bounding box center [423, 203] width 846 height 406
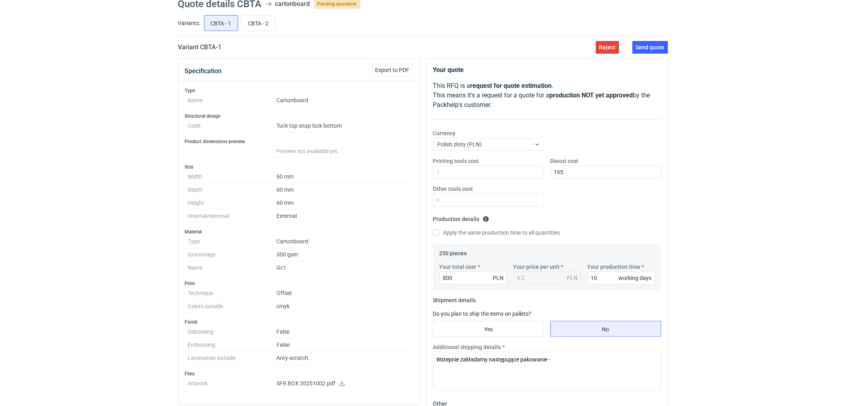
scroll to position [88, 0]
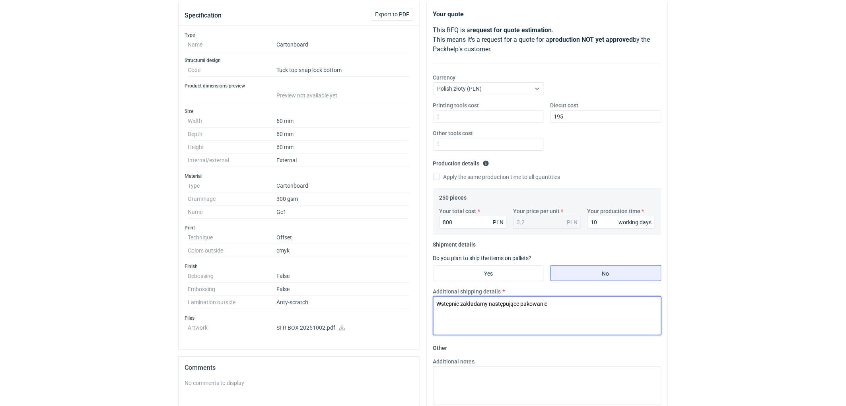
click at [597, 307] on textarea "Wstepnie zakładamy następujące pakowanie -" at bounding box center [547, 315] width 228 height 39
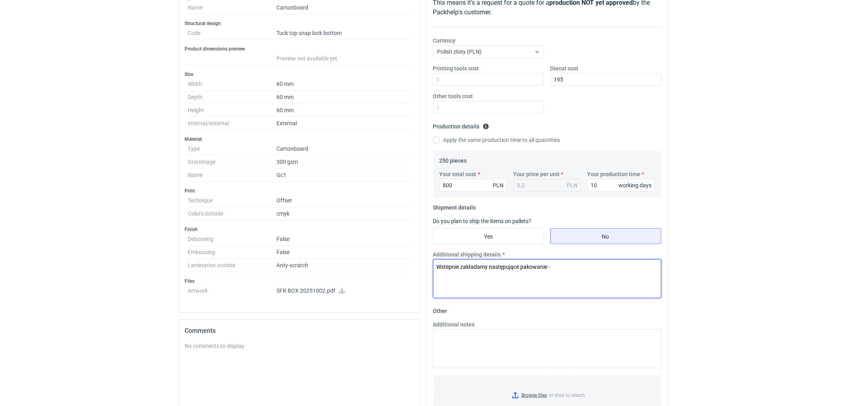
scroll to position [177, 0]
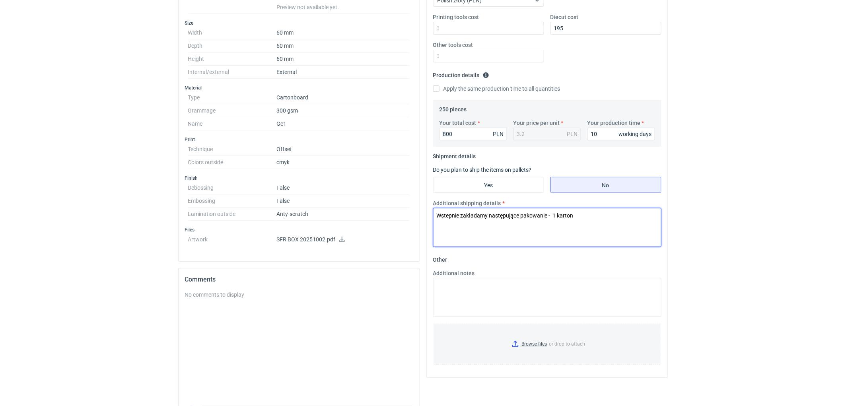
click at [627, 221] on textarea "Wstepnie zakładamy następujące pakowanie - 1 karton" at bounding box center [547, 227] width 228 height 39
type textarea "Wstepnie zakładamy następujące pakowanie - 1 karton 310x220x210 mm."
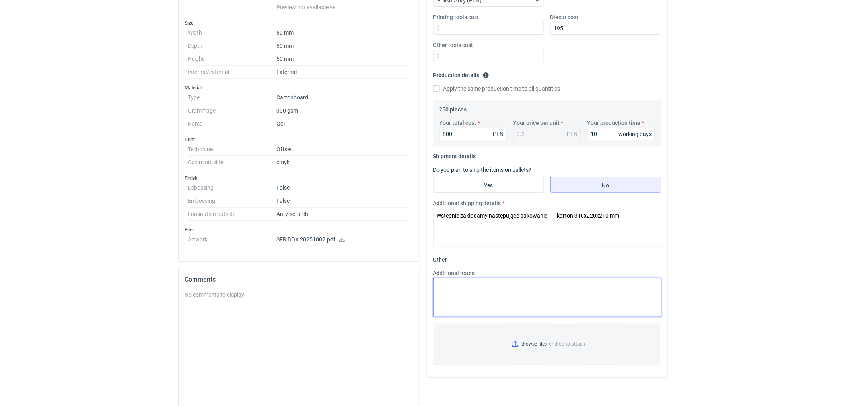
click at [480, 299] on textarea "Additional notes" at bounding box center [547, 297] width 228 height 39
click at [530, 296] on textarea "KO 3637/2025. Oferta ważna 4 tygodnie." at bounding box center [547, 297] width 228 height 39
type textarea "KO 3637/2025. Oferta ważna 4 tygodnie."
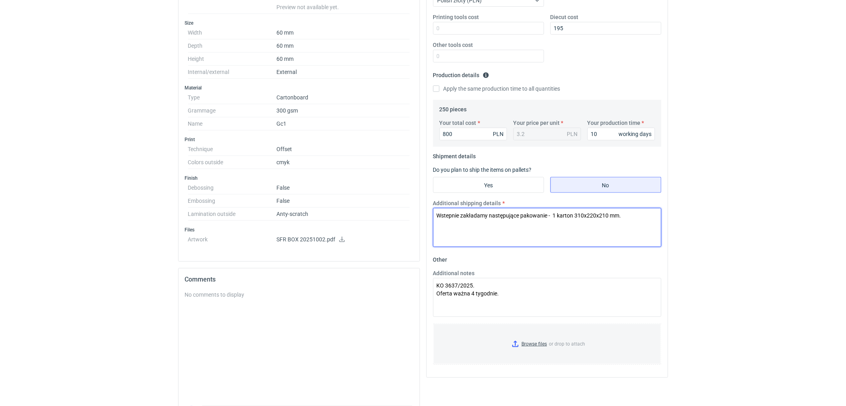
click at [554, 214] on textarea "Wstepnie zakładamy następujące pakowanie - 1 karton 310x220x210 mm." at bounding box center [547, 227] width 228 height 39
click at [641, 224] on textarea "Wstepnie zakładamy następujące pakowanie - 1 karton 310x220x210 mm." at bounding box center [547, 227] width 228 height 39
type textarea "Wstepnie zakładamy następujące pakowanie - 1 karton 310x220x210 mm."
click at [726, 229] on html "RFQs Specs Designs Items Orders Customers Tools Analytics 11 99+ EM Ewelina Mac…" at bounding box center [423, 26] width 846 height 406
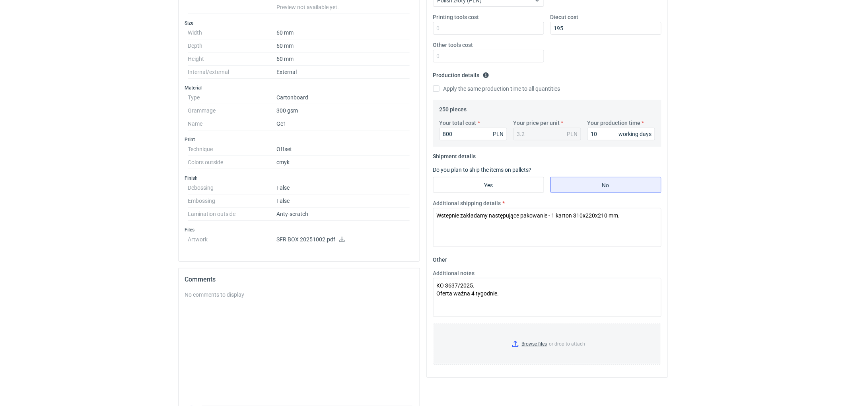
click at [772, 193] on div "RFQs Specs Designs Items Orders Customers Tools Analytics 11 99+ EM Ewelina Mac…" at bounding box center [423, 26] width 846 height 406
click at [762, 178] on div "RFQs Specs Designs Items Orders Customers Tools Analytics 11 99+ EM Ewelina Mac…" at bounding box center [423, 26] width 846 height 406
click at [765, 171] on div "RFQs Specs Designs Items Orders Customers Tools Analytics 11 99+ EM Ewelina Mac…" at bounding box center [423, 26] width 846 height 406
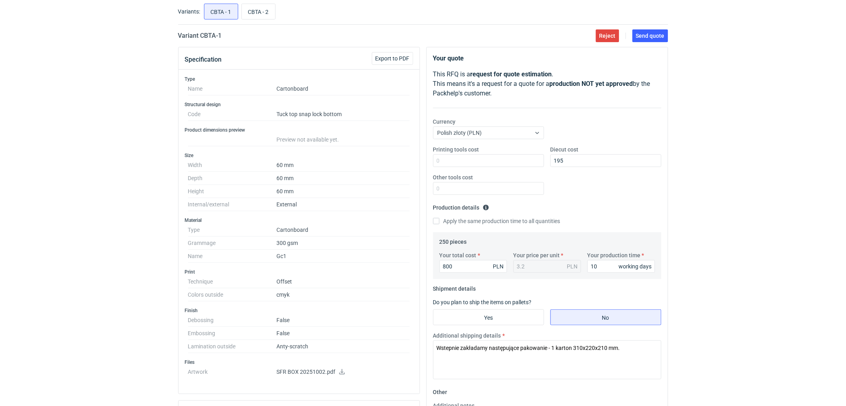
click at [730, 179] on div "RFQs Specs Designs Items Orders Customers Tools Analytics 11 99+ EM Ewelina Mac…" at bounding box center [423, 159] width 846 height 406
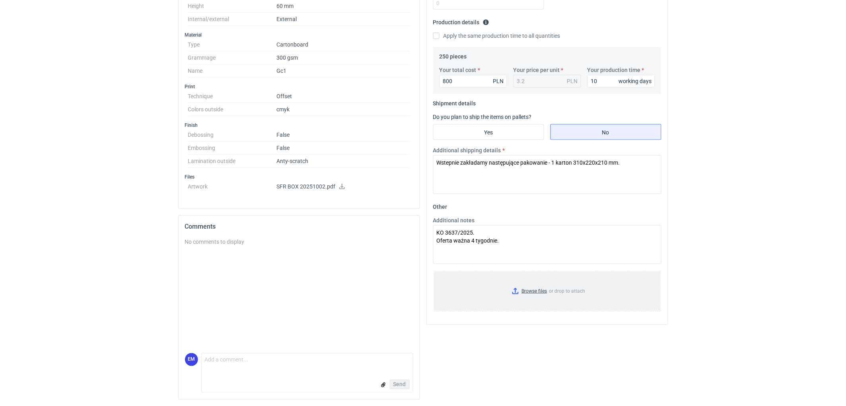
scroll to position [0, 0]
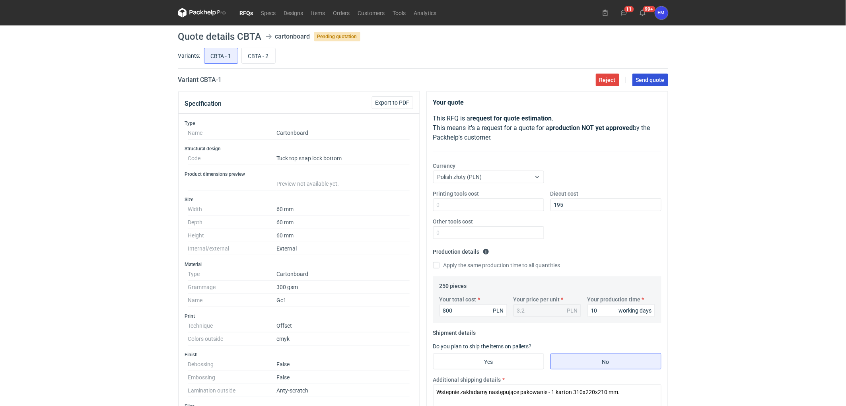
click at [656, 81] on span "Send quote" at bounding box center [650, 80] width 29 height 6
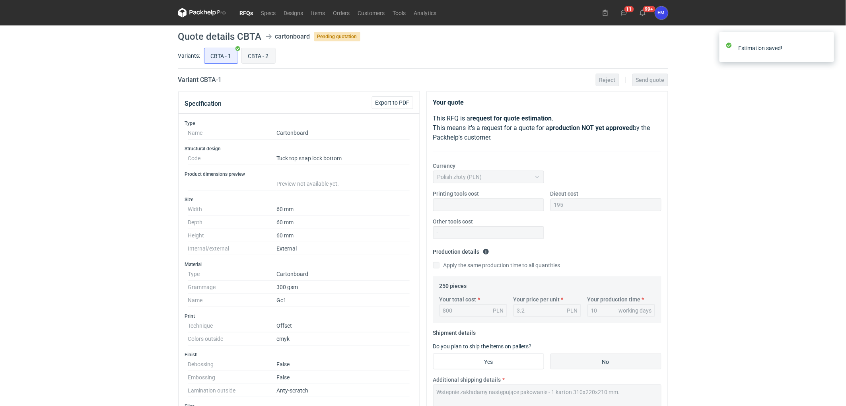
click at [258, 54] on input "CBTA - 2" at bounding box center [258, 55] width 33 height 15
radio input "true"
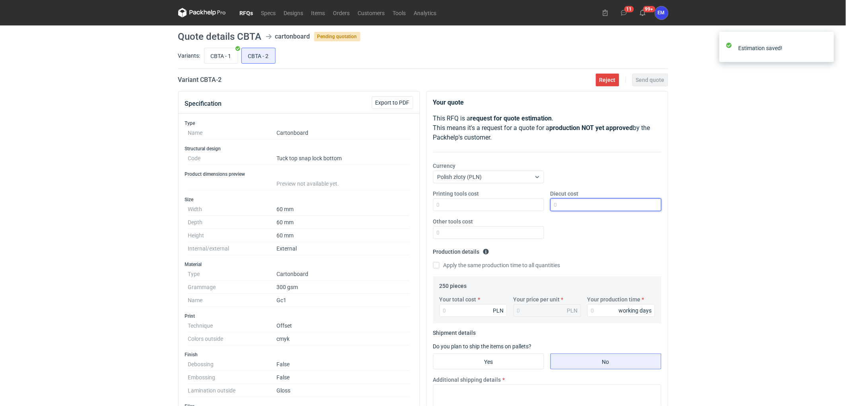
click at [567, 203] on input "Diecut cost" at bounding box center [605, 204] width 111 height 13
type input "195"
click at [781, 188] on div "RFQs Specs Designs Items Orders Customers Tools Analytics 11 99+ EM Ewelina Mac…" at bounding box center [423, 203] width 846 height 406
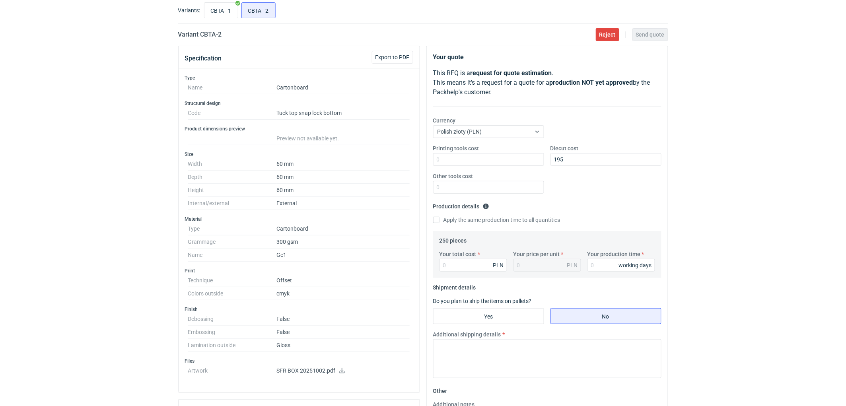
scroll to position [88, 0]
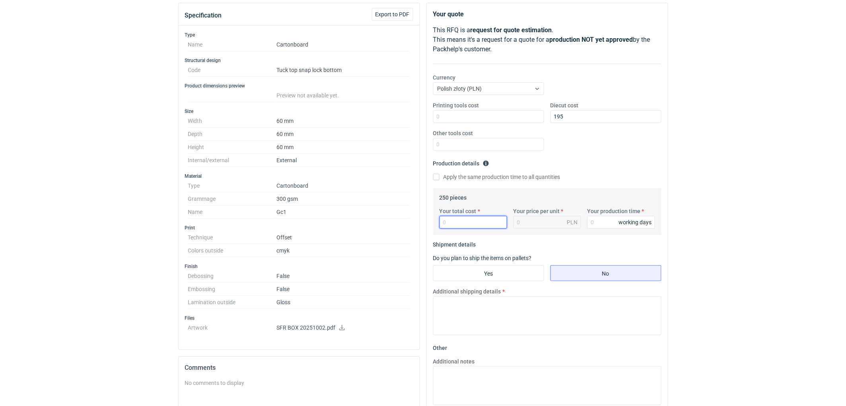
click at [463, 220] on input "Your total cost" at bounding box center [473, 222] width 68 height 13
click at [467, 219] on input "Your total cost" at bounding box center [473, 222] width 68 height 13
type input "781"
type input "3.12"
type input "78"
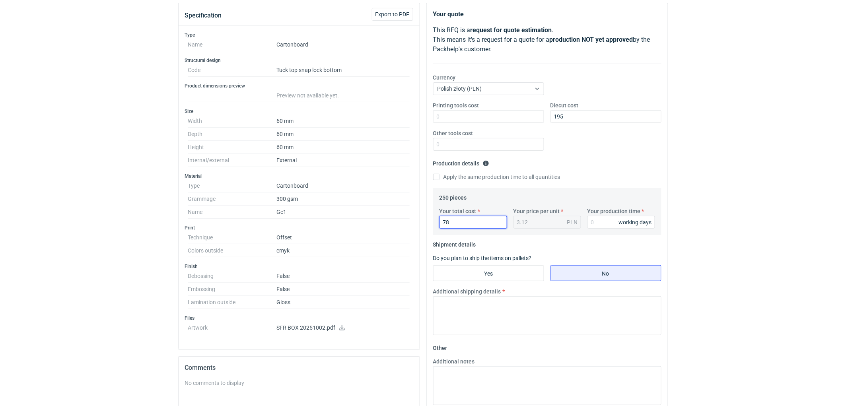
type input "0.31"
type input "780"
type input "3.12"
type input "780"
click at [593, 219] on input "Your production time" at bounding box center [621, 222] width 68 height 13
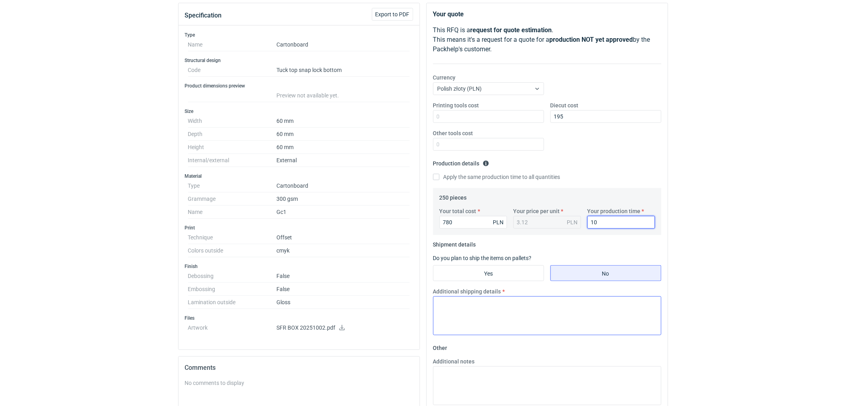
type input "10"
click at [519, 313] on textarea "Additional shipping details" at bounding box center [547, 315] width 228 height 39
type textarea "W"
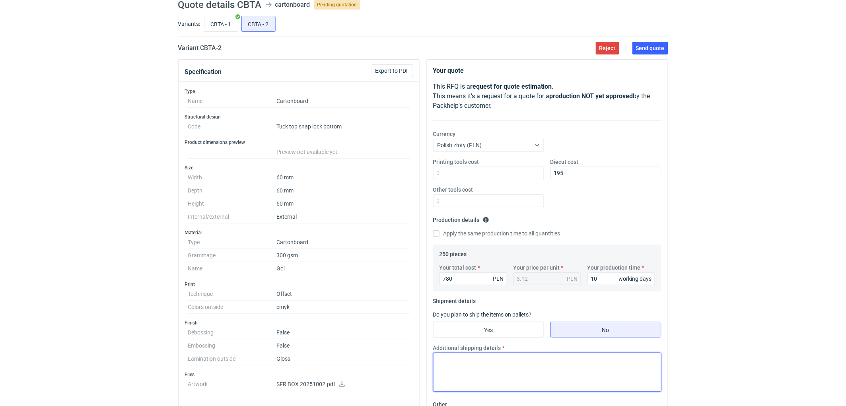
scroll to position [0, 0]
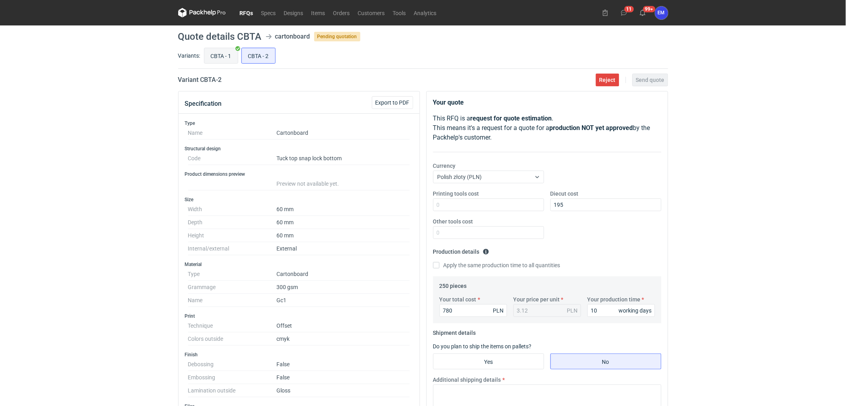
click at [220, 56] on input "CBTA - 1" at bounding box center [220, 55] width 33 height 15
radio input "true"
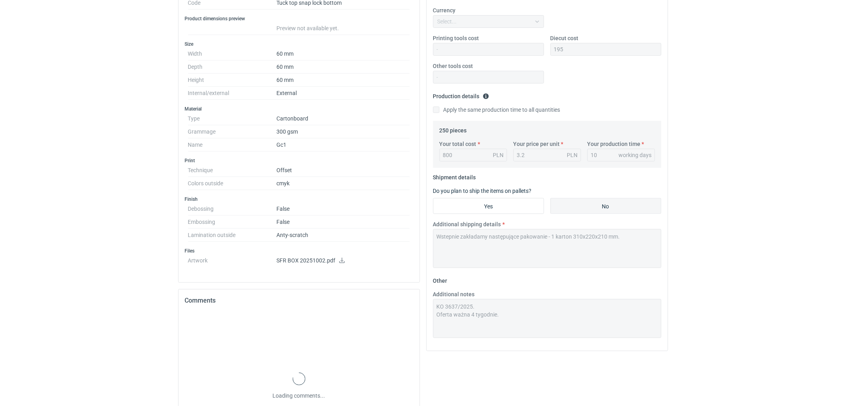
scroll to position [221, 0]
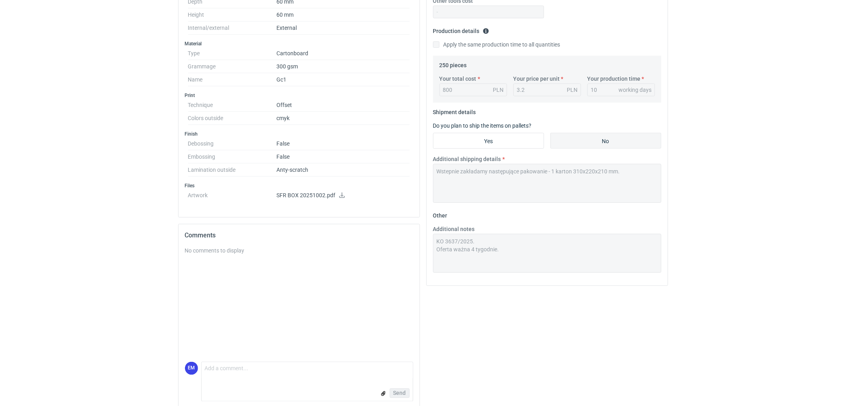
click at [432, 188] on div "Additional shipping details Wstepnie zakładamy następujące pakowanie - 1 karton…" at bounding box center [547, 179] width 235 height 48
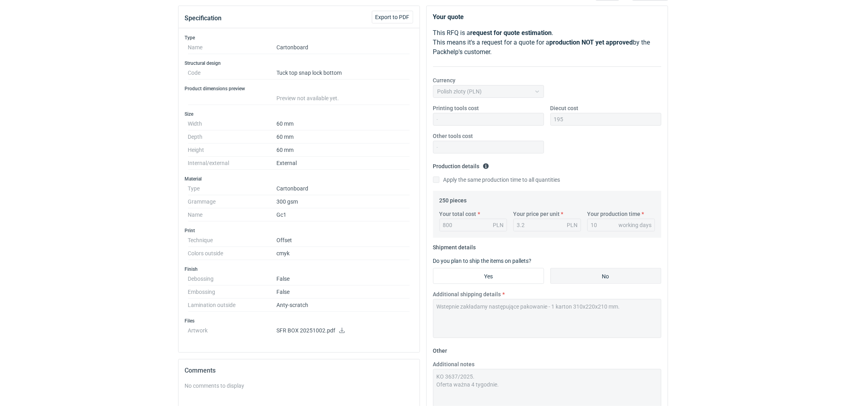
scroll to position [0, 0]
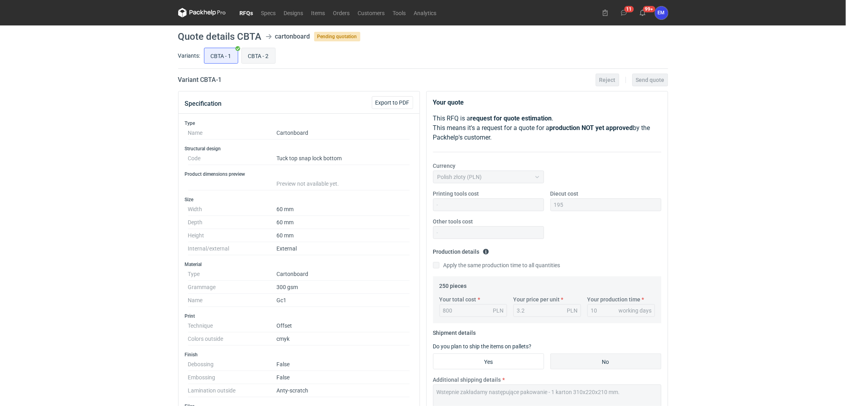
click at [256, 61] on input "CBTA - 2" at bounding box center [258, 55] width 33 height 15
radio input "true"
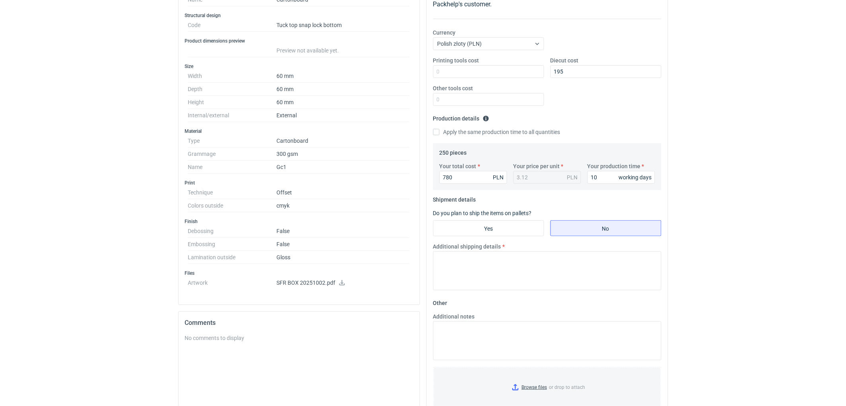
scroll to position [177, 0]
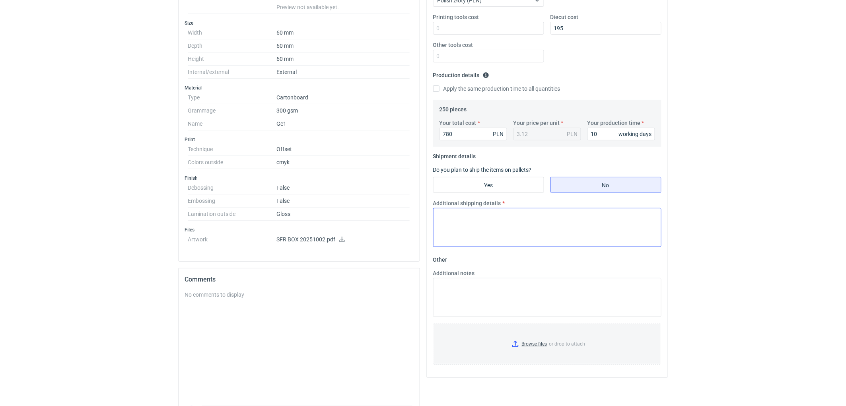
drag, startPoint x: 491, startPoint y: 206, endPoint x: 497, endPoint y: 211, distance: 8.5
click at [492, 207] on label "Additional shipping details" at bounding box center [467, 203] width 68 height 8
click at [501, 217] on textarea "Additional shipping details" at bounding box center [547, 227] width 228 height 39
paste textarea "Wstepnie zakładamy następujące pakowanie - 1 karton 310x220x210 mm."
type textarea "Wstepnie zakładamy następujące pakowanie - 1 karton 310x220x210 mm."
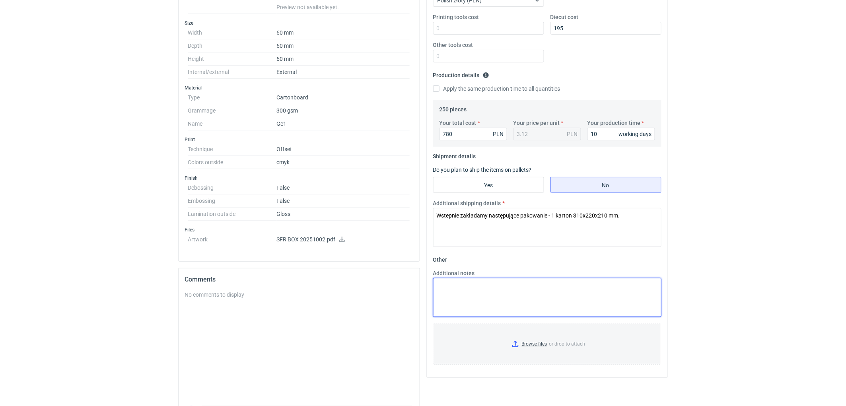
click at [486, 301] on textarea "Additional notes" at bounding box center [547, 297] width 228 height 39
type textarea "KO 3638/2025. Oferta wazna 4 tygodnie."
click at [718, 221] on div "RFQs Specs Designs Items Orders Customers Tools Analytics 11 99+ EM Ewelina Mac…" at bounding box center [423, 26] width 846 height 406
click at [714, 104] on div "RFQs Specs Designs Items Orders Customers Tools Analytics 11 99+ EM Ewelina Mac…" at bounding box center [423, 26] width 846 height 406
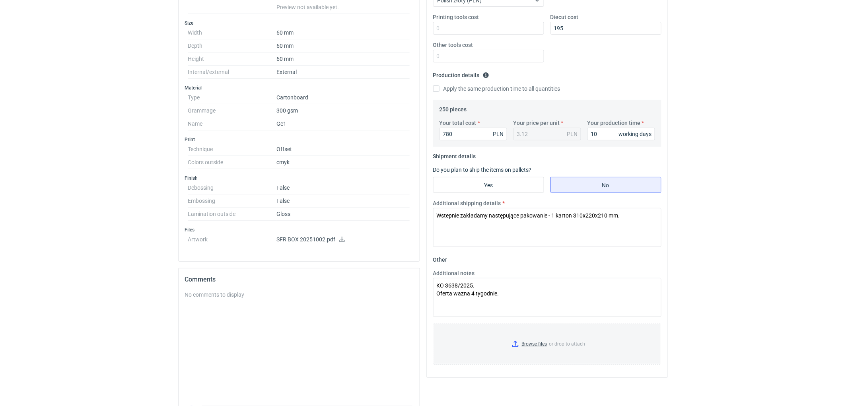
click at [738, 229] on html "RFQs Specs Designs Items Orders Customers Tools Analytics 11 99+ EM Ewelina Mac…" at bounding box center [423, 26] width 846 height 406
click at [721, 229] on html "RFQs Specs Designs Items Orders Customers Tools Analytics 11 99+ EM Ewelina Mac…" at bounding box center [423, 26] width 846 height 406
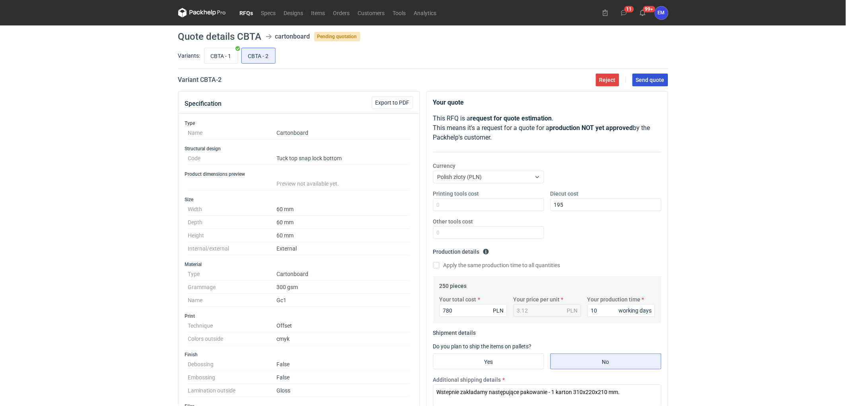
click at [654, 79] on span "Send quote" at bounding box center [650, 80] width 29 height 6
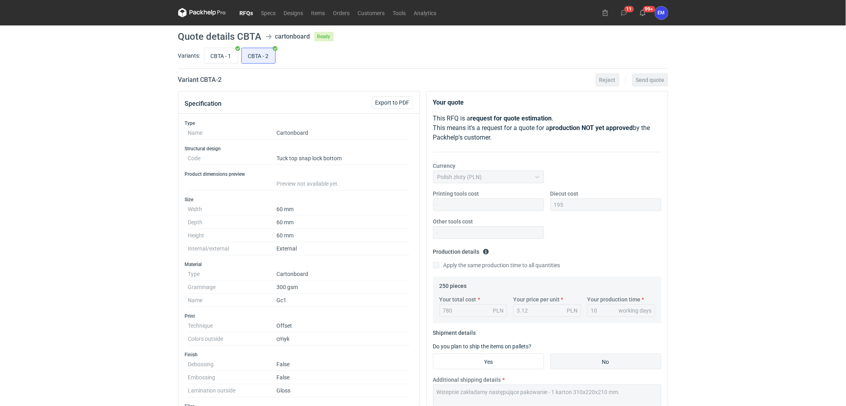
click at [247, 9] on link "RFQs" at bounding box center [246, 13] width 21 height 10
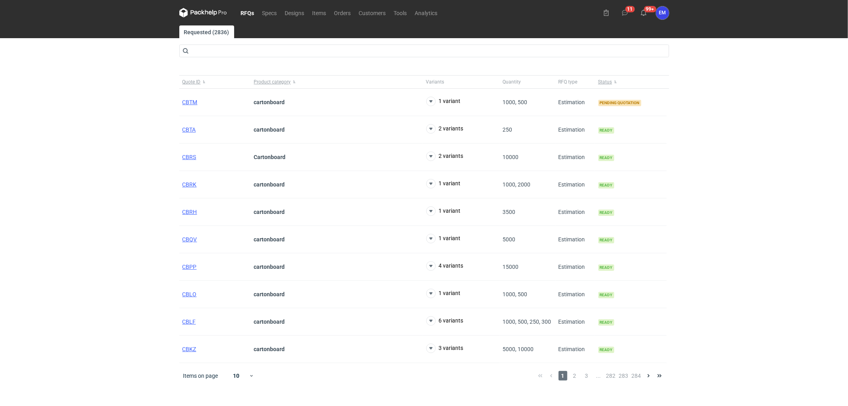
click at [82, 179] on div "RFQs Specs Designs Items Orders Customers Tools Analytics 11 99+ EM Ewelina Mac…" at bounding box center [424, 203] width 848 height 406
click at [35, 182] on div "RFQs Specs Designs Items Orders Customers Tools Analytics 11 99+ EM Ewelina Mac…" at bounding box center [424, 203] width 848 height 406
click at [104, 203] on div "RFQs Specs Designs Items Orders Customers Tools Analytics 11 99+ EM Ewelina Mac…" at bounding box center [424, 203] width 848 height 406
drag, startPoint x: 100, startPoint y: 134, endPoint x: 200, endPoint y: 130, distance: 99.5
click at [100, 134] on div "RFQs Specs Designs Items Orders Customers Tools Analytics 11 99+ EM Ewelina Mac…" at bounding box center [424, 203] width 848 height 406
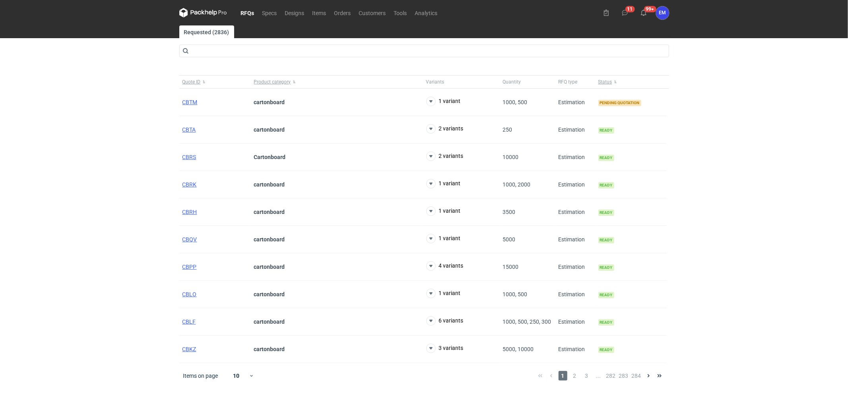
click at [817, 180] on div "RFQs Specs Designs Items Orders Customers Tools Analytics 11 99+ EM Ewelina Mac…" at bounding box center [424, 203] width 848 height 406
click at [2, 245] on div "RFQs Specs Designs Items Orders Customers Tools Analytics 11 99+ EM Ewelina Mac…" at bounding box center [424, 203] width 848 height 406
click at [154, 124] on div "RFQs Specs Designs Items Orders Customers Tools Analytics 11 99+ EM Ewelina Mac…" at bounding box center [424, 203] width 848 height 406
